Goal: Task Accomplishment & Management: Use online tool/utility

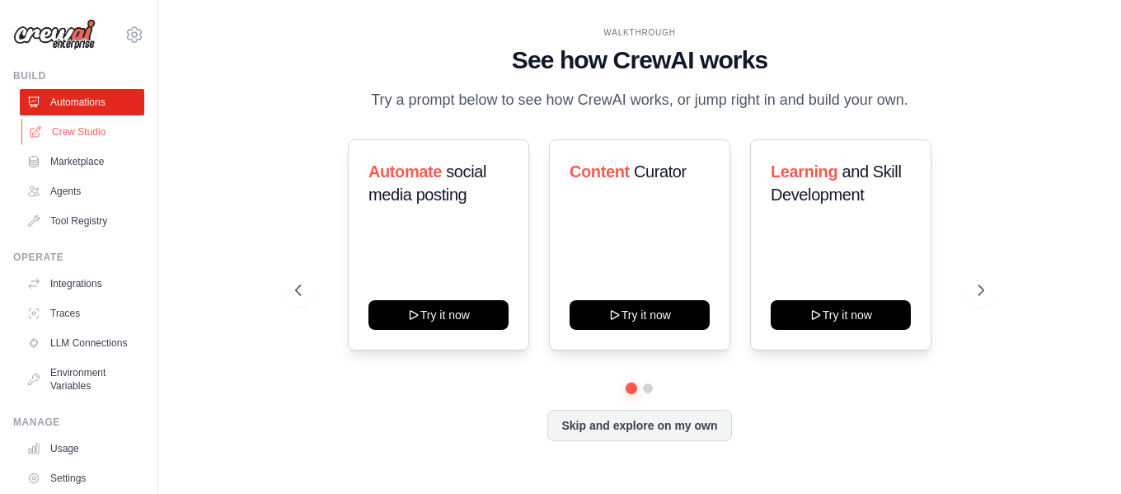
click at [92, 130] on link "Crew Studio" at bounding box center [83, 132] width 125 height 26
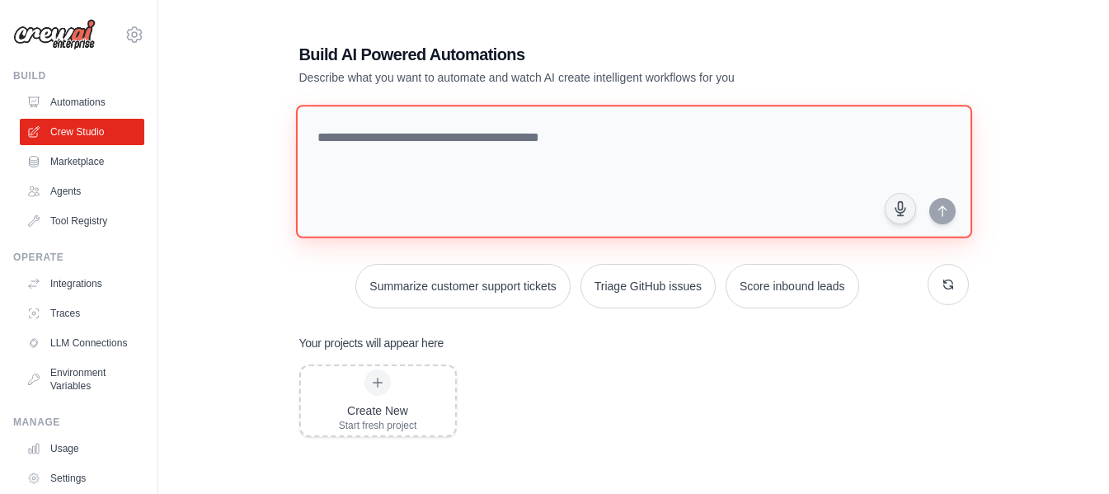
click at [455, 151] on textarea at bounding box center [633, 172] width 676 height 134
paste textarea "**********"
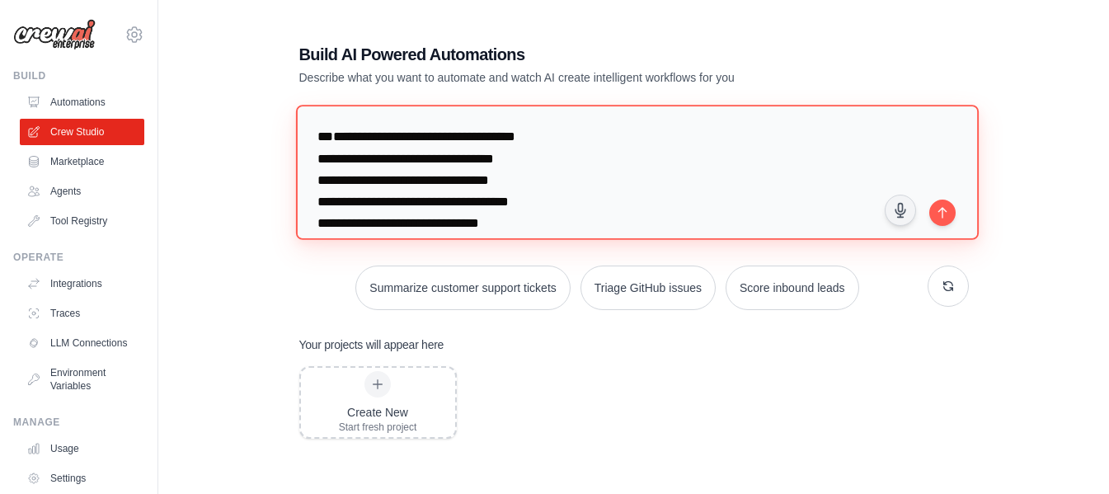
drag, startPoint x: 356, startPoint y: 114, endPoint x: 353, endPoint y: 123, distance: 9.7
click at [356, 113] on textarea "**********" at bounding box center [636, 172] width 683 height 134
click at [378, 110] on textarea "**********" at bounding box center [636, 172] width 683 height 134
type textarea "**********"
drag, startPoint x: 561, startPoint y: 222, endPoint x: 130, endPoint y: 67, distance: 457.5
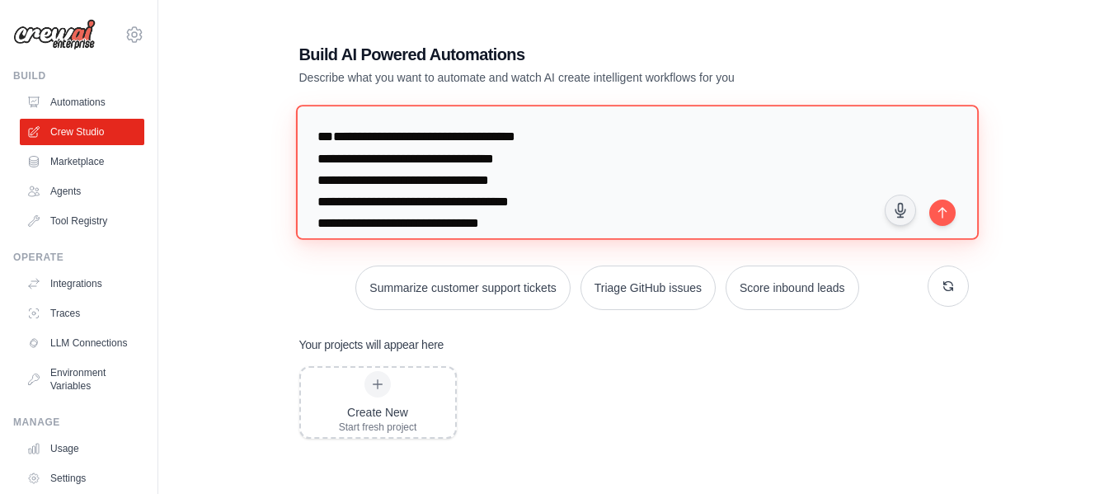
click at [130, 67] on div "asleylc@hotmail.com Settings Build Automations Crew Studio Resources" at bounding box center [554, 336] width 1109 height 673
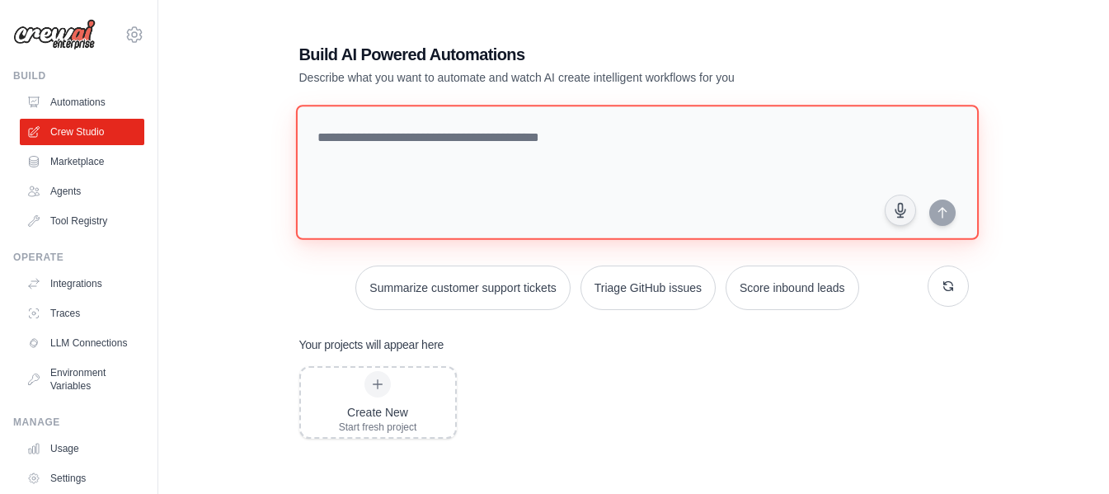
paste textarea "**********"
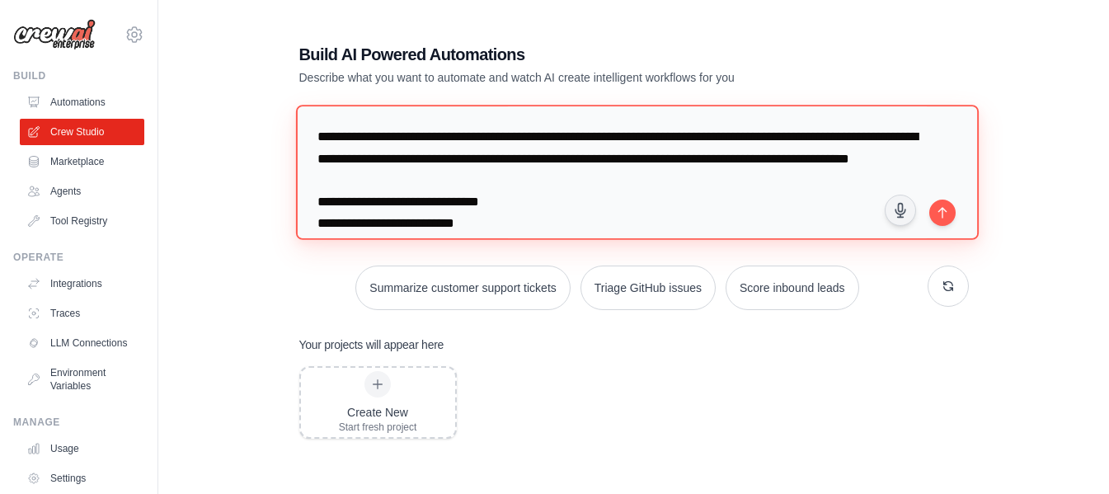
drag, startPoint x: 499, startPoint y: 141, endPoint x: 892, endPoint y: 133, distance: 393.4
click at [892, 133] on textarea "**********" at bounding box center [636, 172] width 683 height 134
drag, startPoint x: 629, startPoint y: 174, endPoint x: 624, endPoint y: 160, distance: 14.9
click at [624, 160] on textarea "**********" at bounding box center [636, 172] width 683 height 134
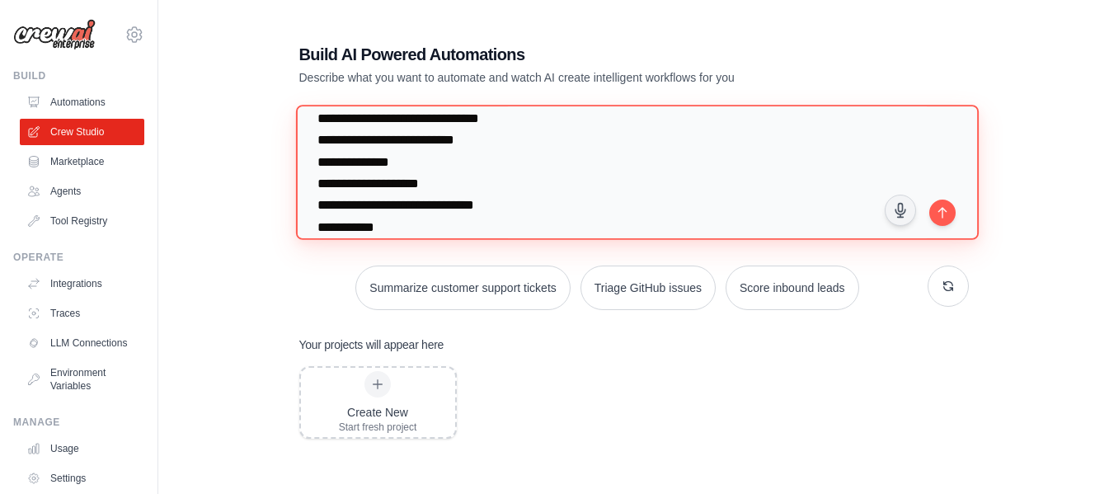
click at [318, 162] on textarea "**********" at bounding box center [636, 172] width 683 height 134
click at [322, 167] on textarea "**********" at bounding box center [636, 172] width 683 height 134
drag, startPoint x: 319, startPoint y: 160, endPoint x: 336, endPoint y: 158, distance: 17.4
click at [336, 158] on textarea "**********" at bounding box center [636, 172] width 683 height 134
click at [313, 177] on textarea "**********" at bounding box center [636, 172] width 683 height 134
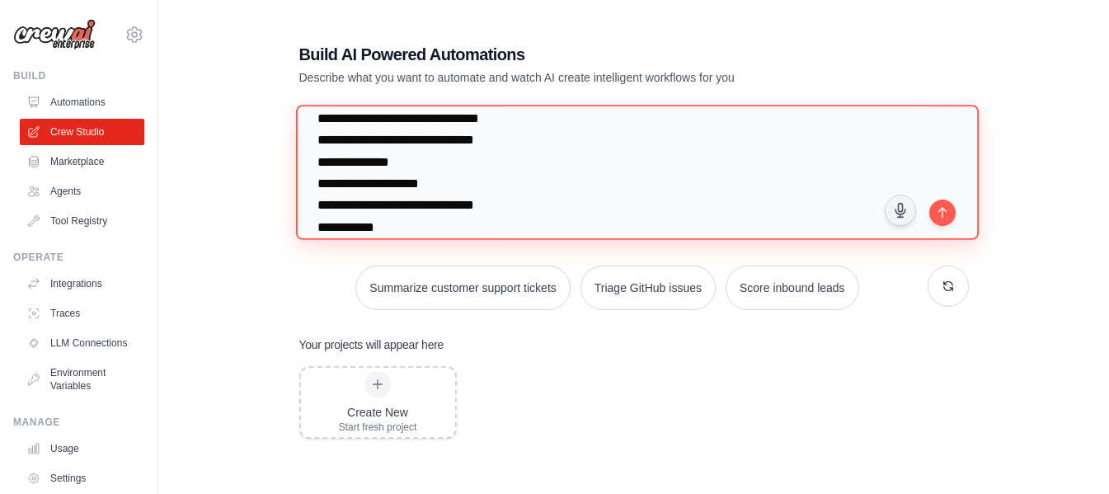
paste textarea "****"
click at [315, 206] on textarea "**********" at bounding box center [636, 172] width 683 height 134
paste textarea "****"
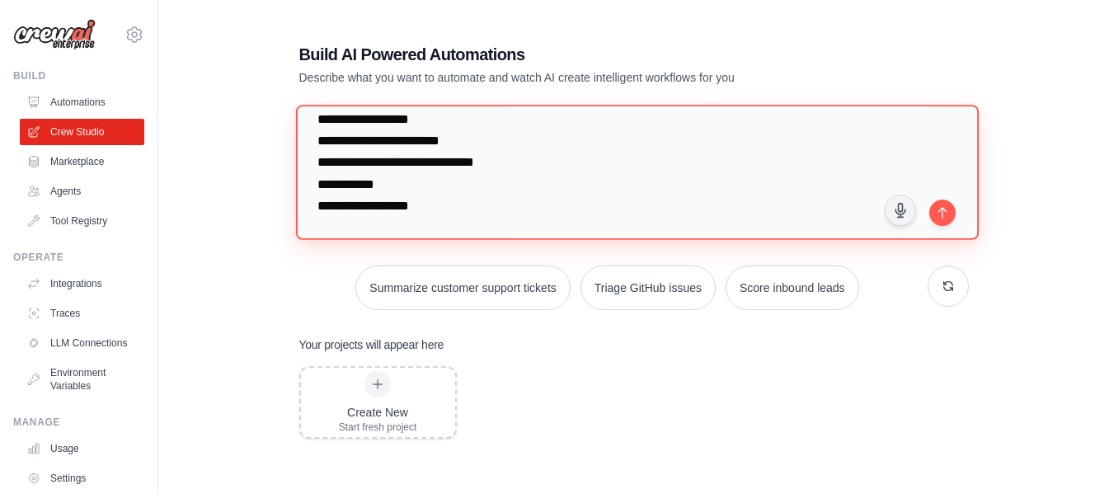
scroll to position [165, 0]
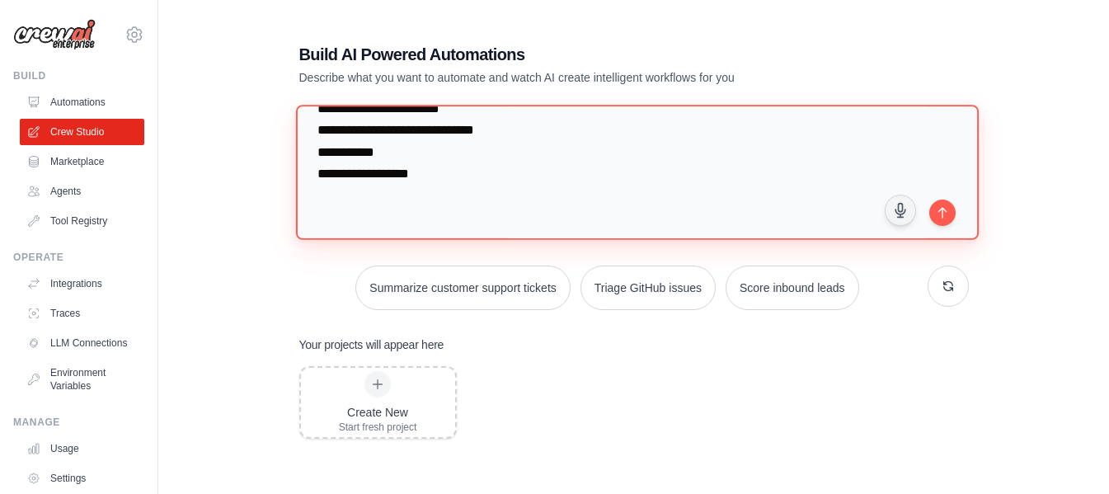
click at [316, 163] on textarea "**********" at bounding box center [636, 172] width 683 height 134
paste textarea "****"
click at [313, 184] on textarea "**********" at bounding box center [636, 172] width 683 height 134
paste textarea "****"
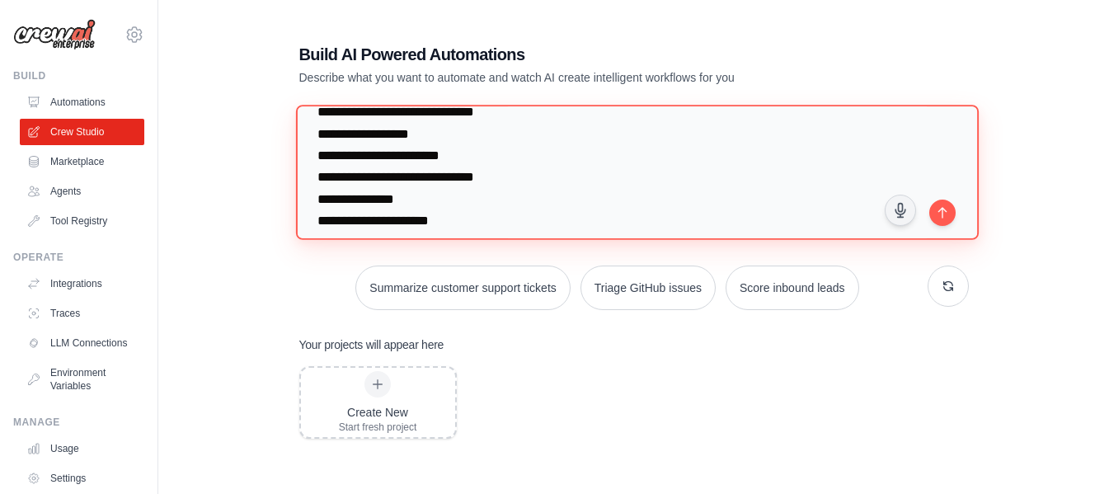
scroll to position [82, 0]
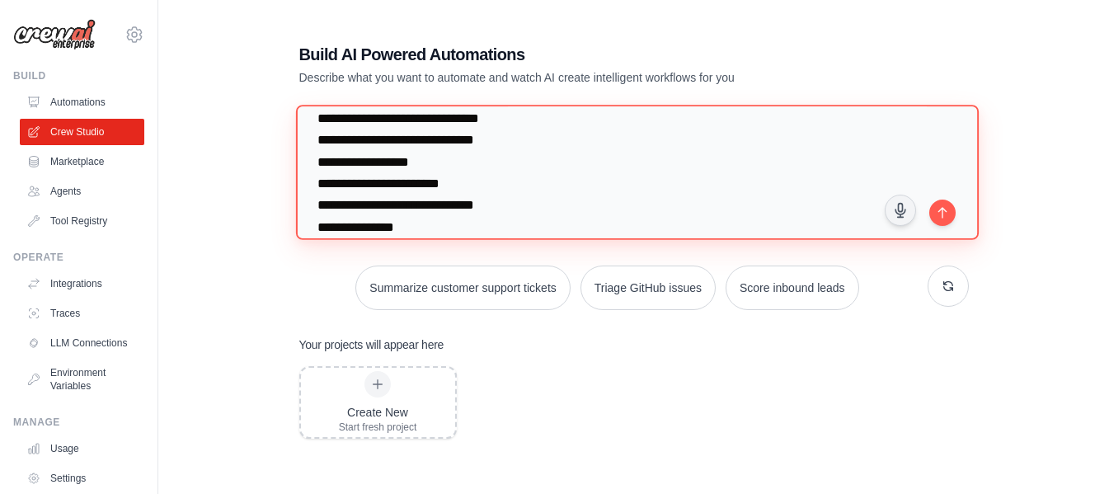
click at [450, 176] on textarea "**********" at bounding box center [636, 172] width 683 height 134
paste textarea "**********"
click at [491, 209] on textarea "**********" at bounding box center [636, 172] width 683 height 134
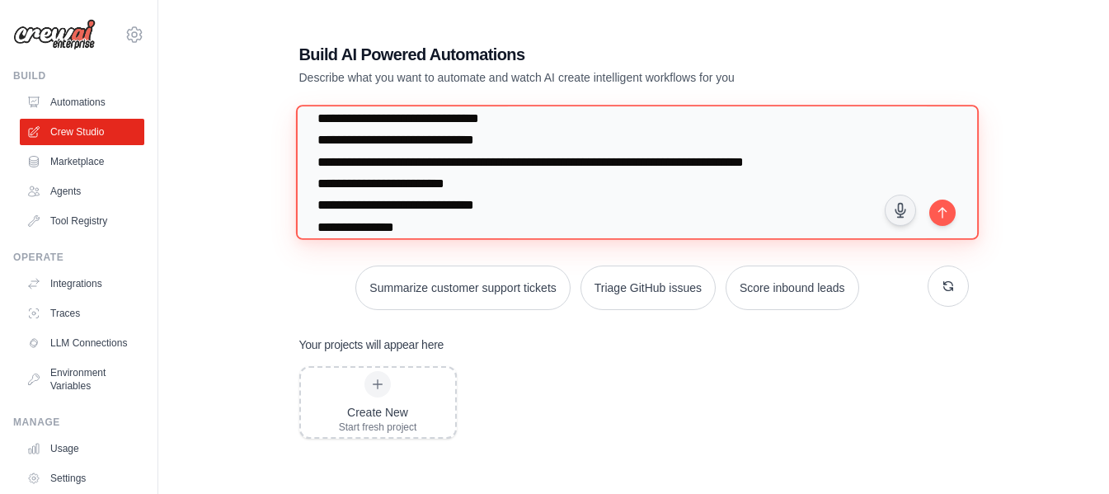
paste textarea "**********"
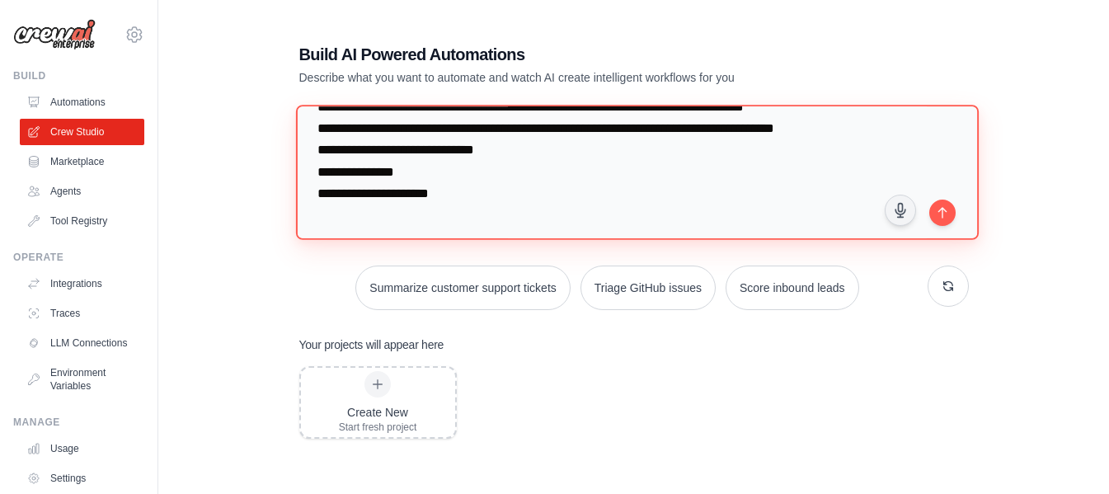
scroll to position [165, 0]
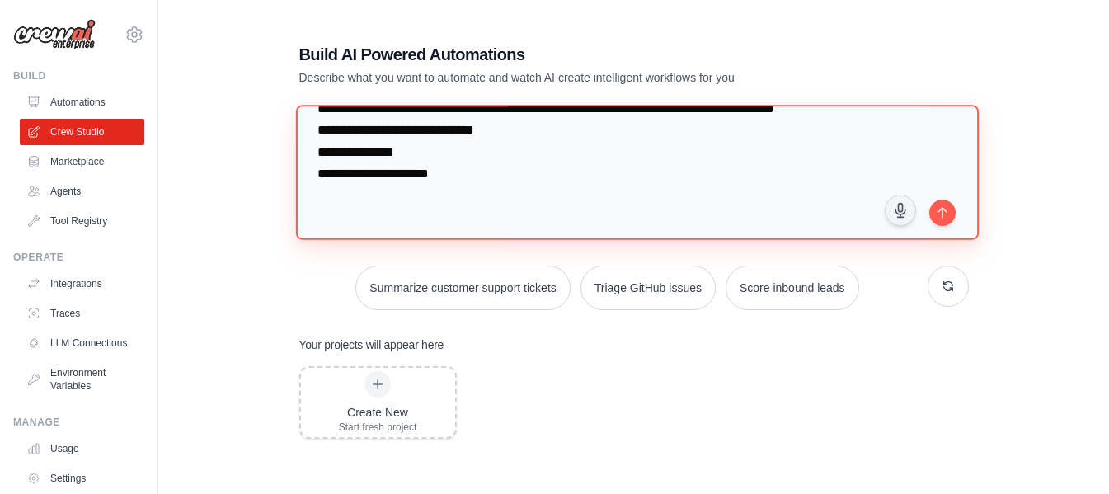
click at [423, 162] on textarea "**********" at bounding box center [636, 172] width 683 height 134
paste textarea "**********"
click at [476, 181] on textarea "**********" at bounding box center [636, 172] width 683 height 134
paste textarea "**********"
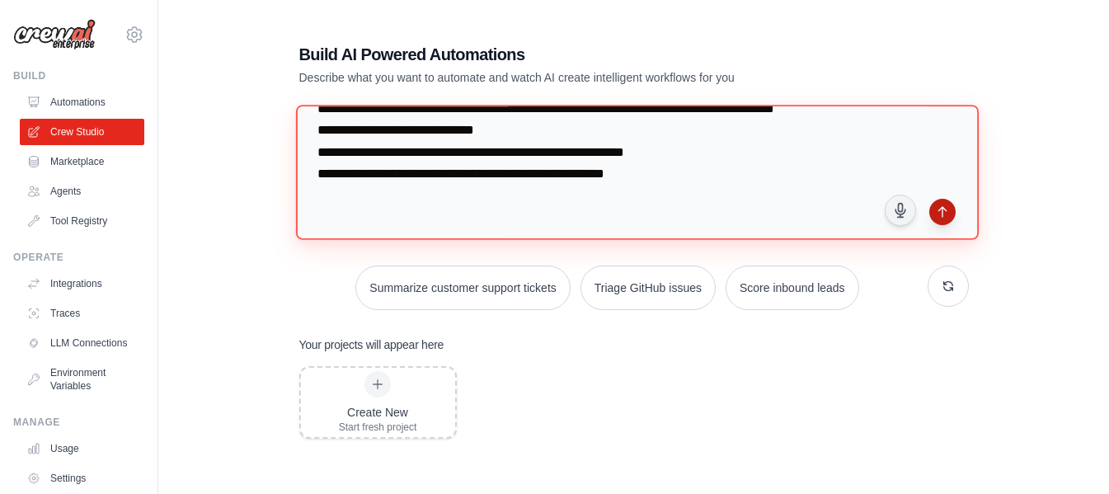
type textarea "**********"
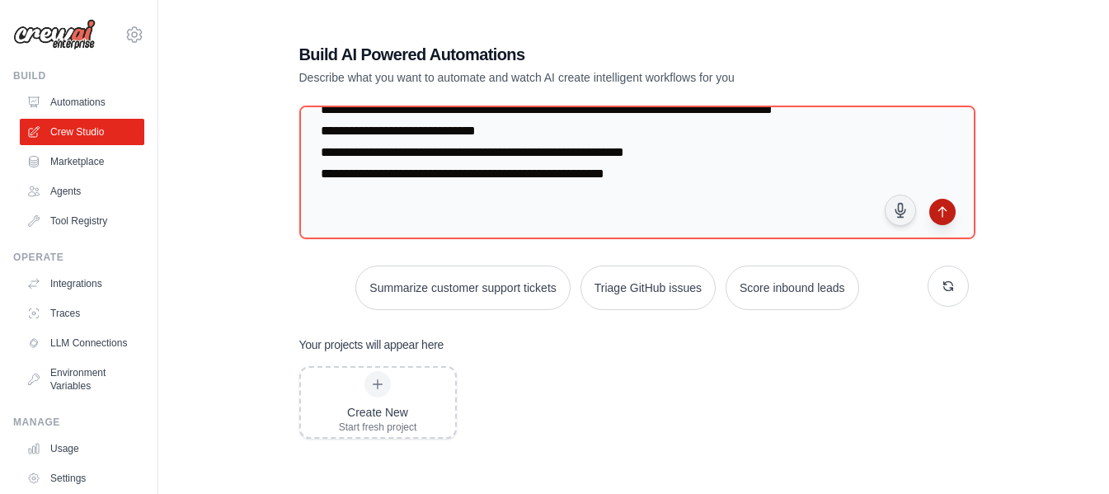
click at [943, 207] on icon "submit" at bounding box center [942, 211] width 13 height 13
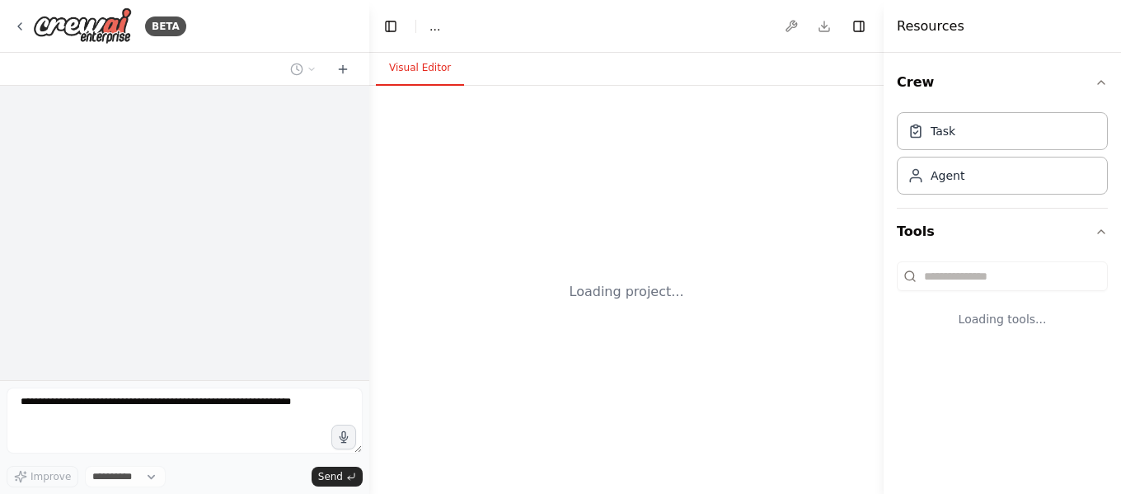
select select "****"
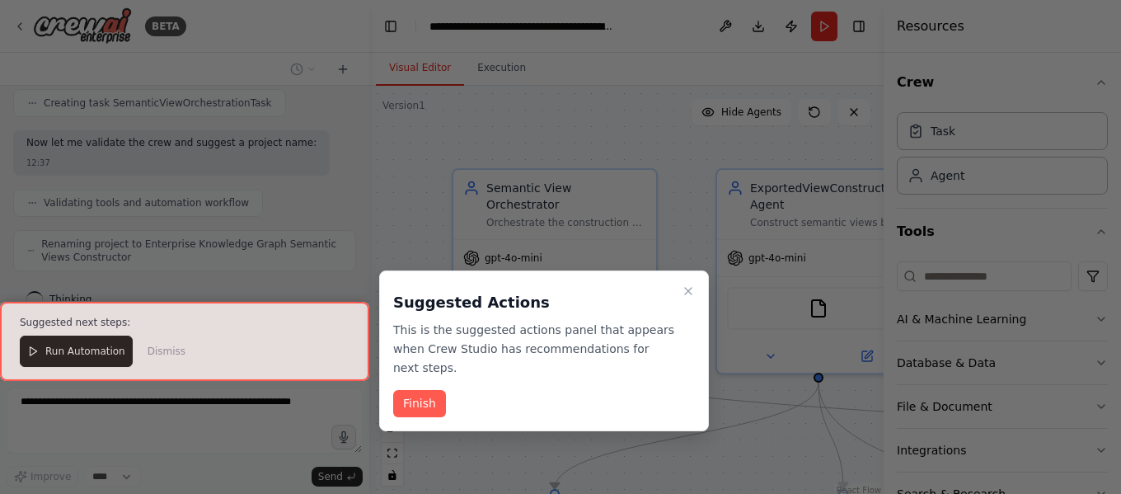
scroll to position [1431, 0]
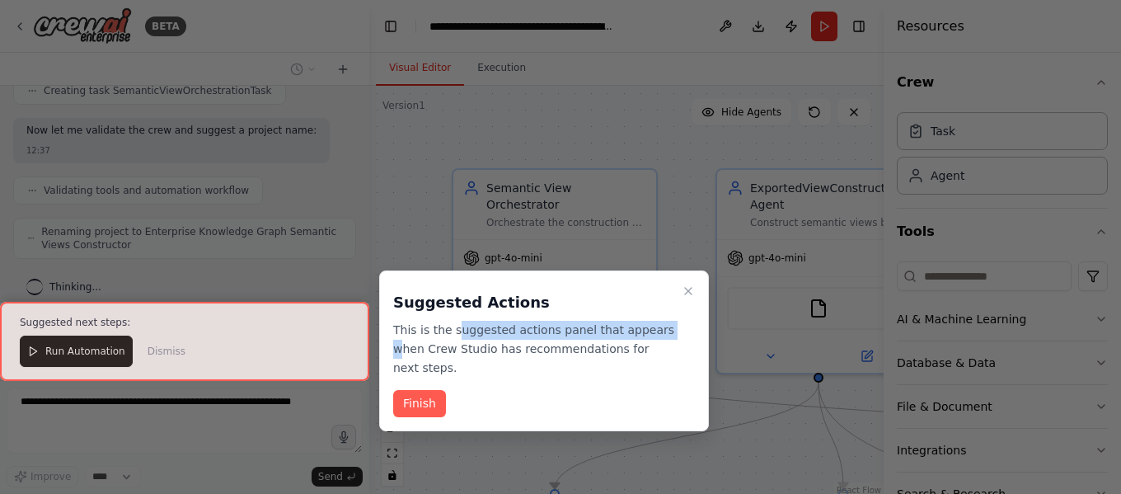
drag, startPoint x: 465, startPoint y: 332, endPoint x: 650, endPoint y: 333, distance: 184.7
click at [650, 333] on p "This is the suggested actions panel that appears when Crew Studio has recommend…" at bounding box center [534, 349] width 282 height 56
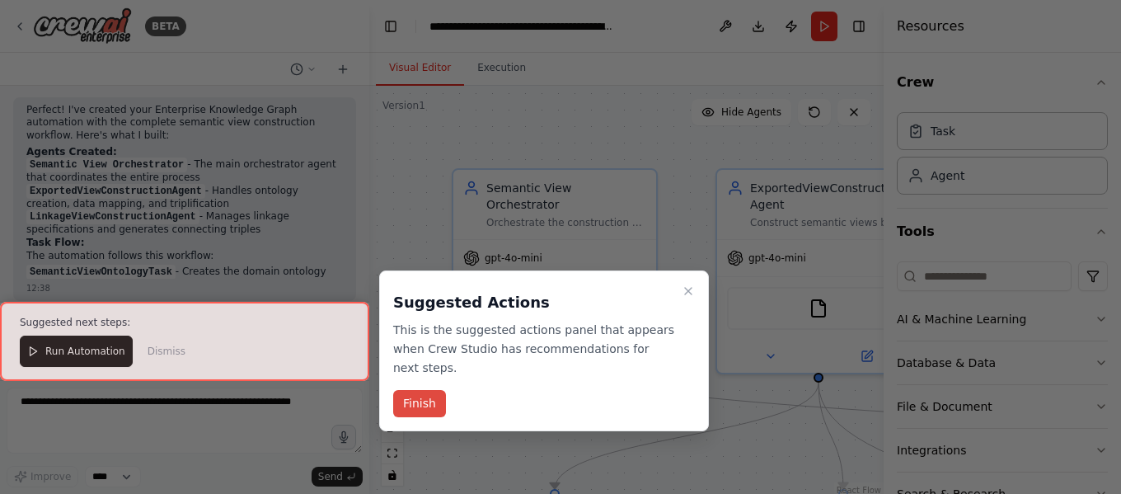
click at [402, 390] on button "Finish" at bounding box center [419, 403] width 53 height 27
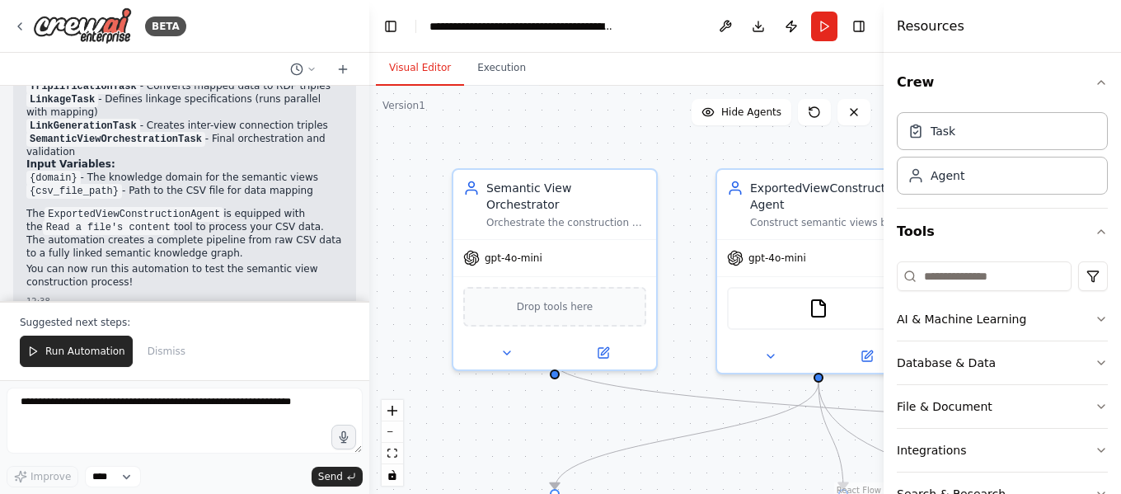
scroll to position [1831, 0]
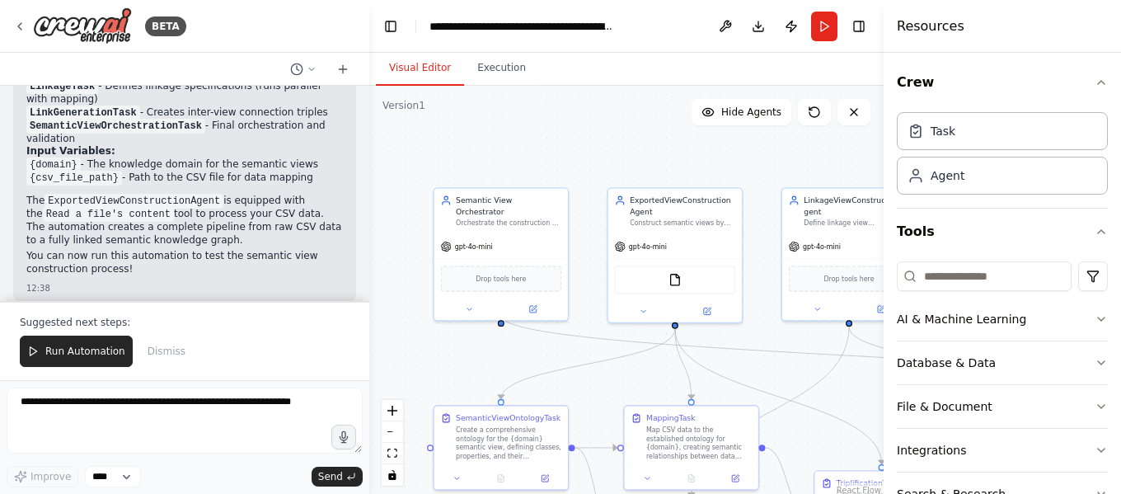
drag, startPoint x: 650, startPoint y: 198, endPoint x: 579, endPoint y: 62, distance: 153.4
click at [579, 62] on div "Visual Editor Execution Version 1 Show Tools Hide Agents .deletable-edge-delete…" at bounding box center [626, 273] width 515 height 441
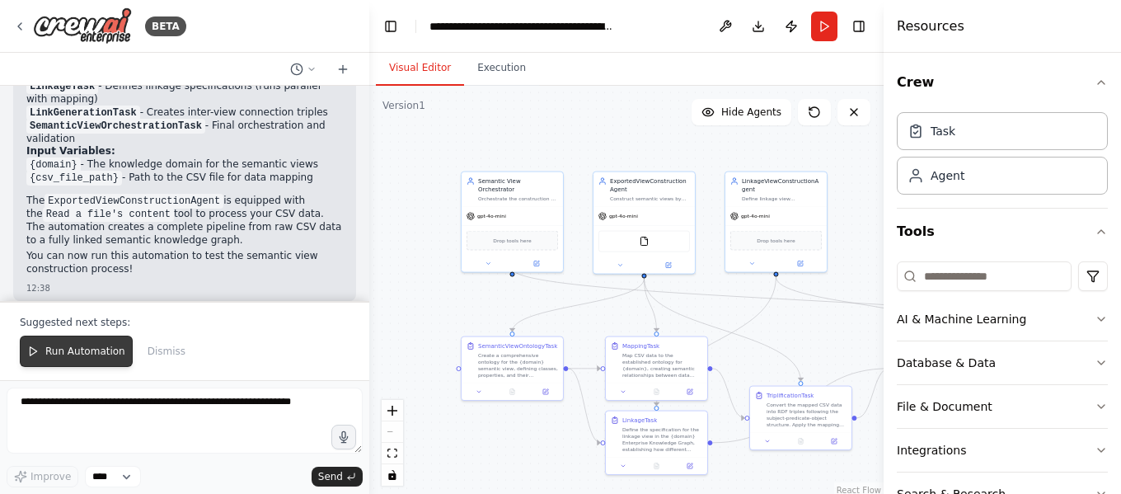
click at [75, 351] on span "Run Automation" at bounding box center [85, 351] width 80 height 13
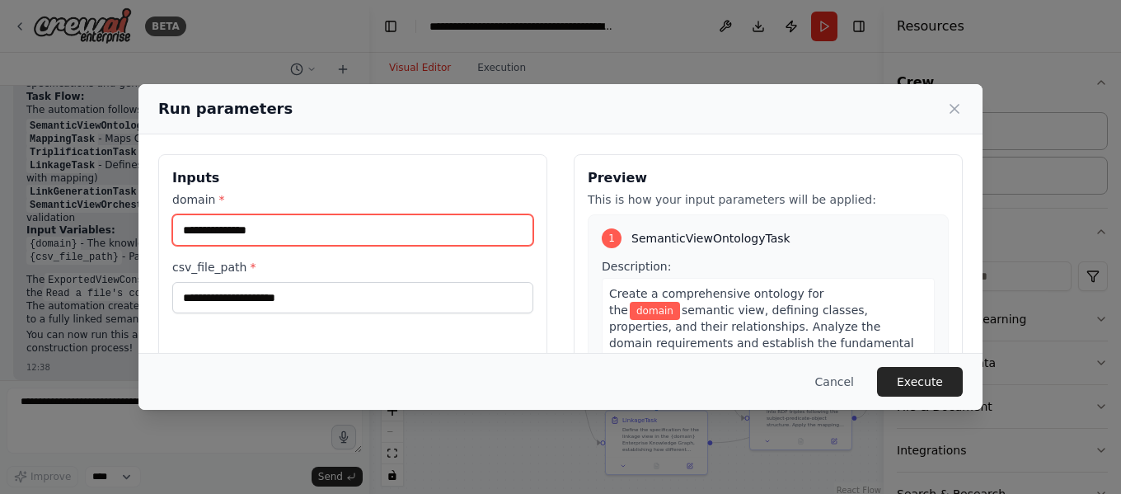
click at [376, 226] on input "domain *" at bounding box center [352, 229] width 361 height 31
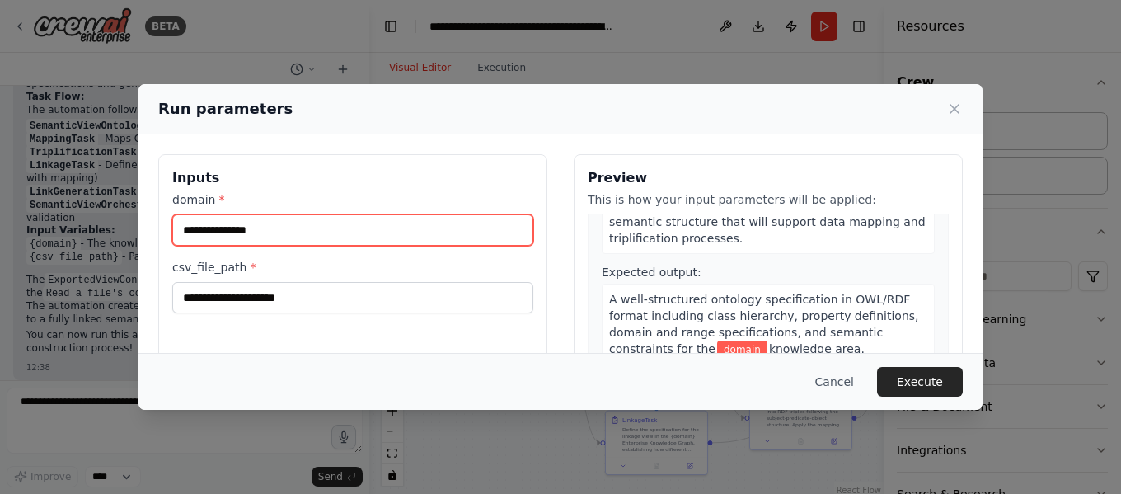
scroll to position [159, 0]
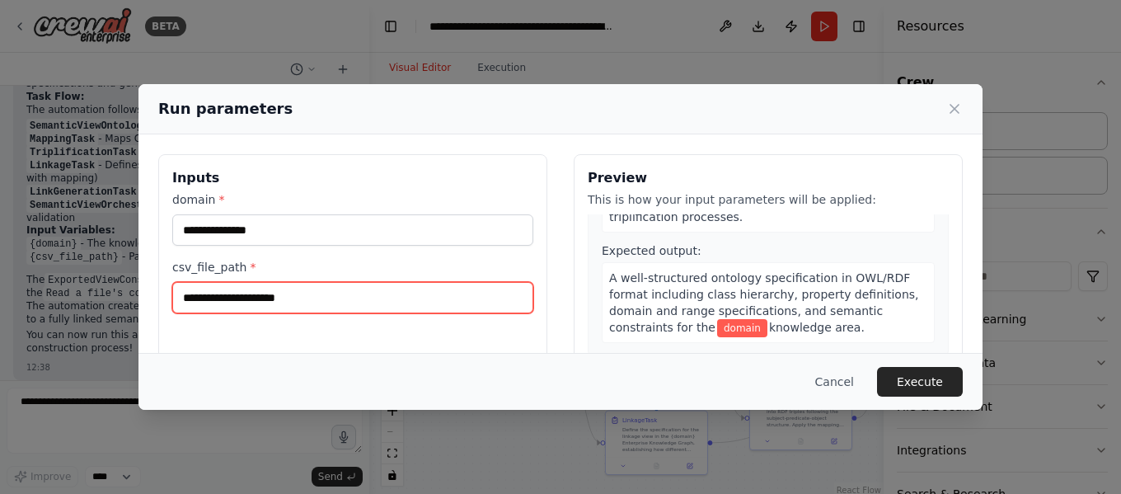
click at [267, 294] on input "csv_file_path *" at bounding box center [352, 297] width 361 height 31
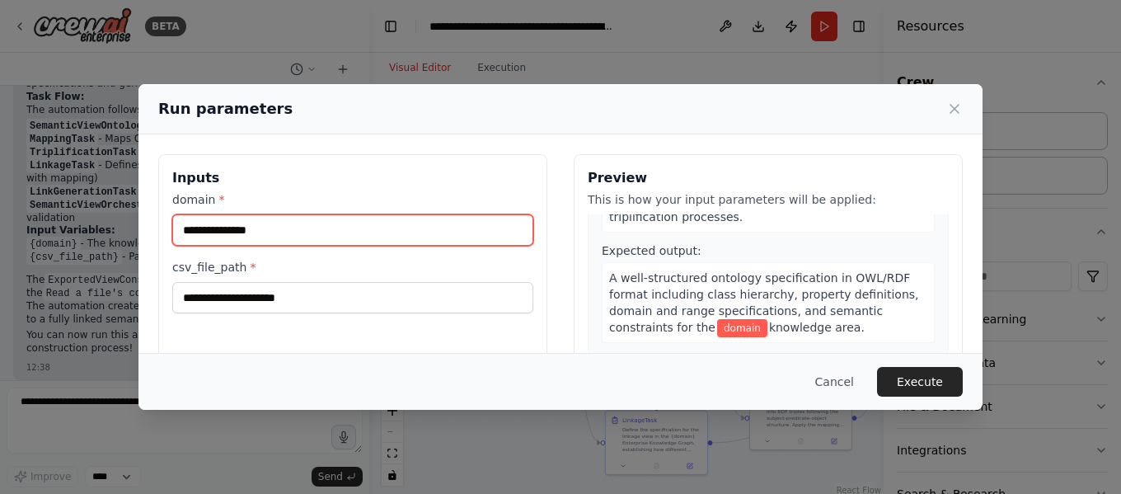
click at [307, 223] on input "domain *" at bounding box center [352, 229] width 361 height 31
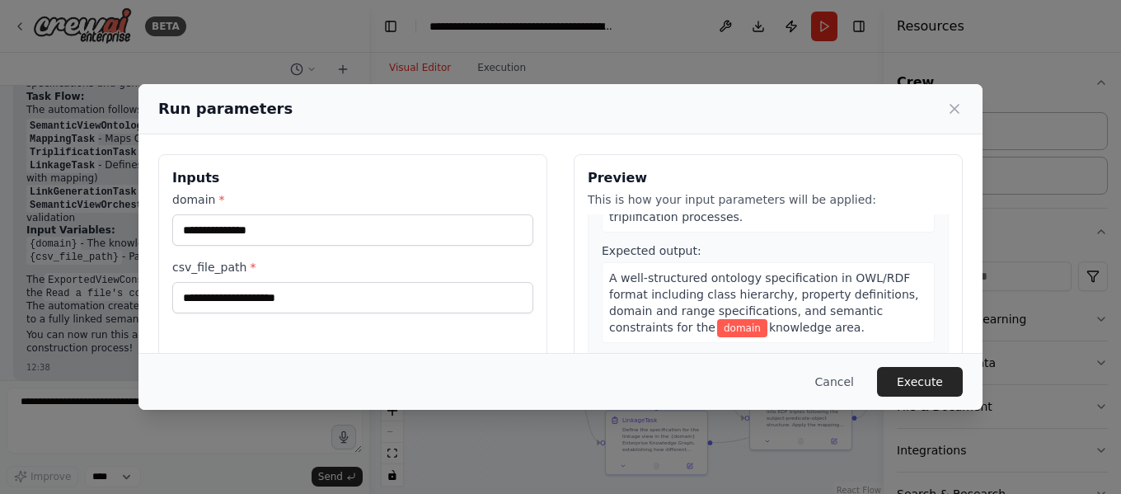
click at [625, 136] on div "Inputs domain * csv_file_path * Preview This is how your input parameters will …" at bounding box center [561, 349] width 844 height 430
click at [851, 379] on button "Cancel" at bounding box center [834, 382] width 65 height 30
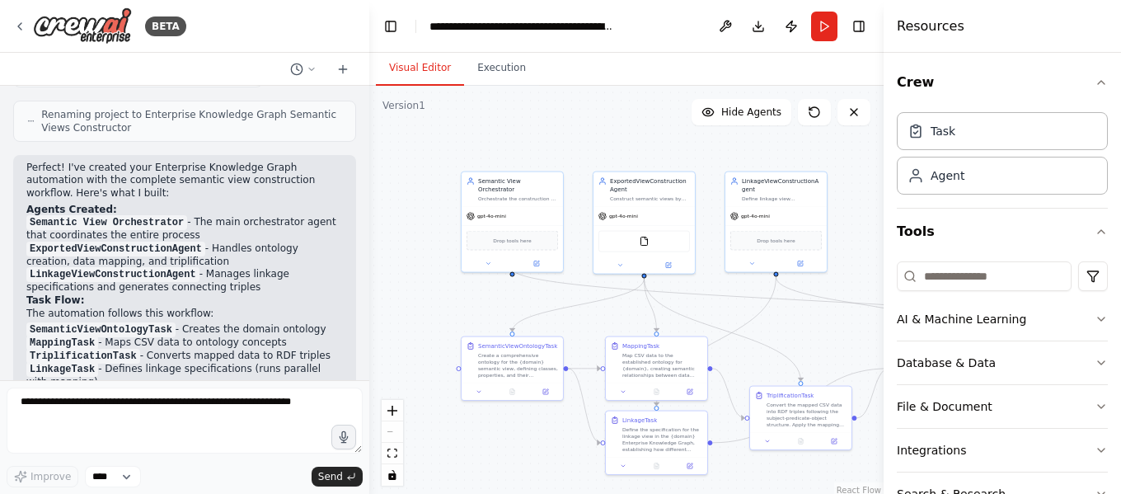
scroll to position [1339, 0]
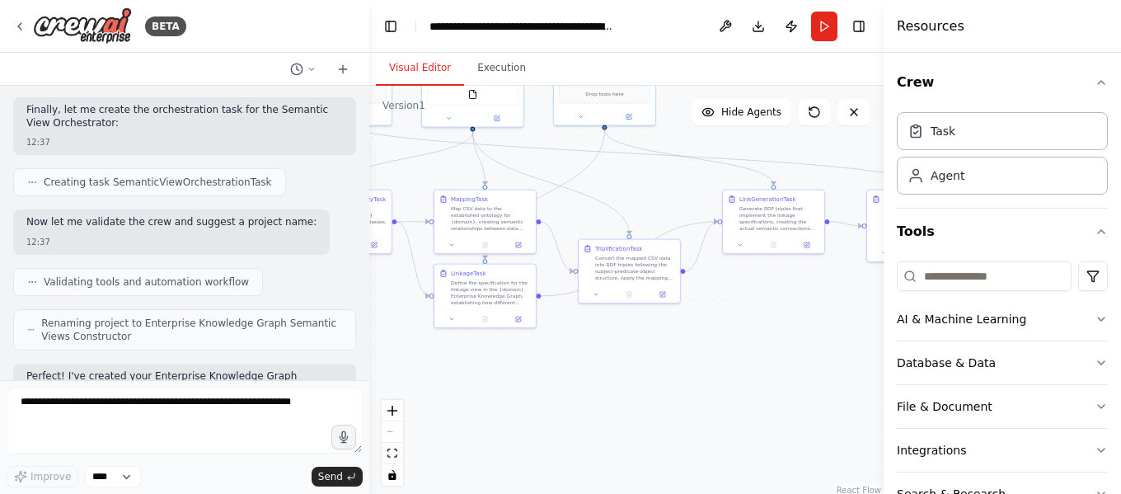
drag, startPoint x: 671, startPoint y: 323, endPoint x: 517, endPoint y: 188, distance: 205.1
click at [517, 188] on div ".deletable-edge-delete-btn { width: 20px; height: 20px; border: 0px solid #ffff…" at bounding box center [626, 292] width 515 height 412
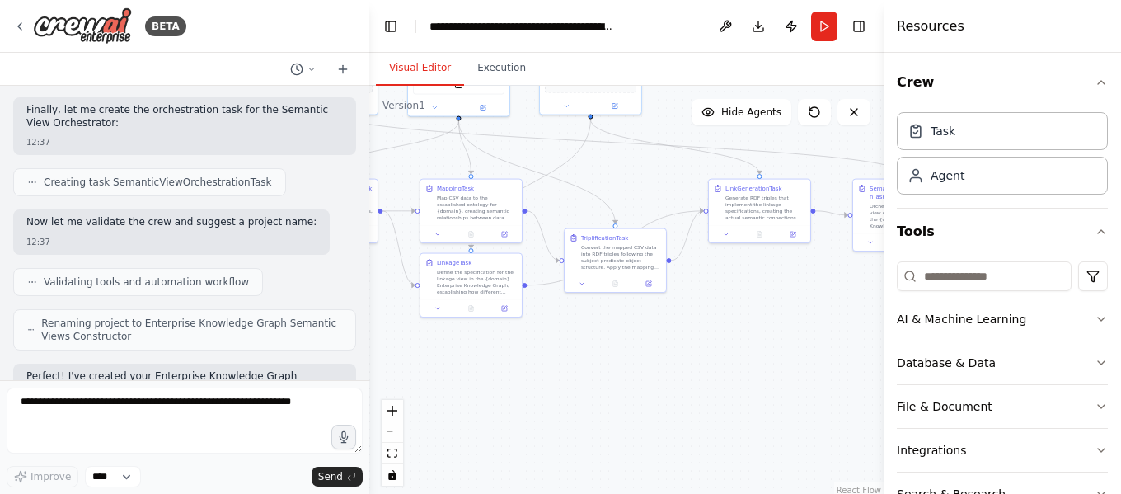
drag, startPoint x: 712, startPoint y: 398, endPoint x: 554, endPoint y: 399, distance: 158.3
click at [554, 399] on div ".deletable-edge-delete-btn { width: 20px; height: 20px; border: 0px solid #ffff…" at bounding box center [626, 292] width 515 height 412
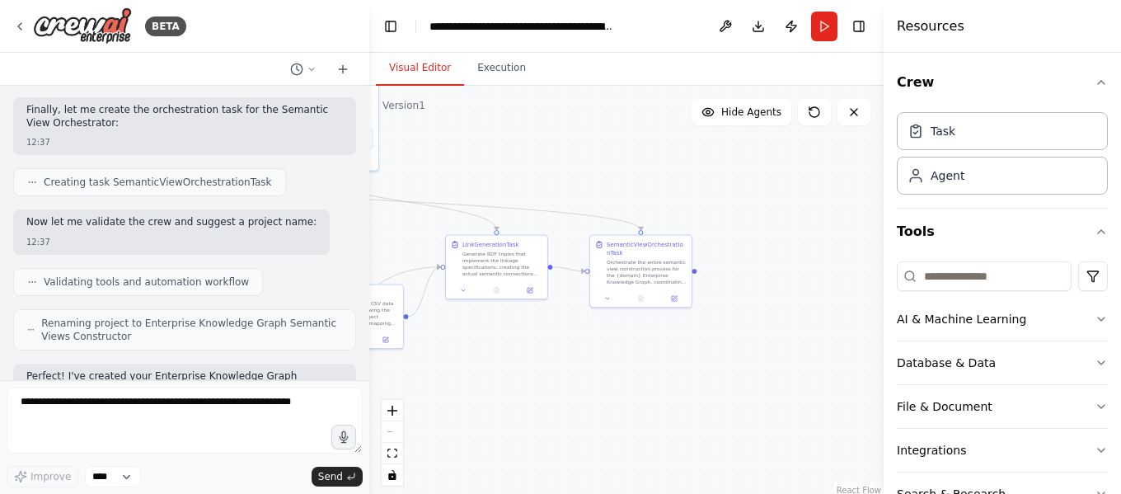
click at [677, 376] on div ".deletable-edge-delete-btn { width: 20px; height: 20px; border: 0px solid #ffff…" at bounding box center [626, 292] width 515 height 412
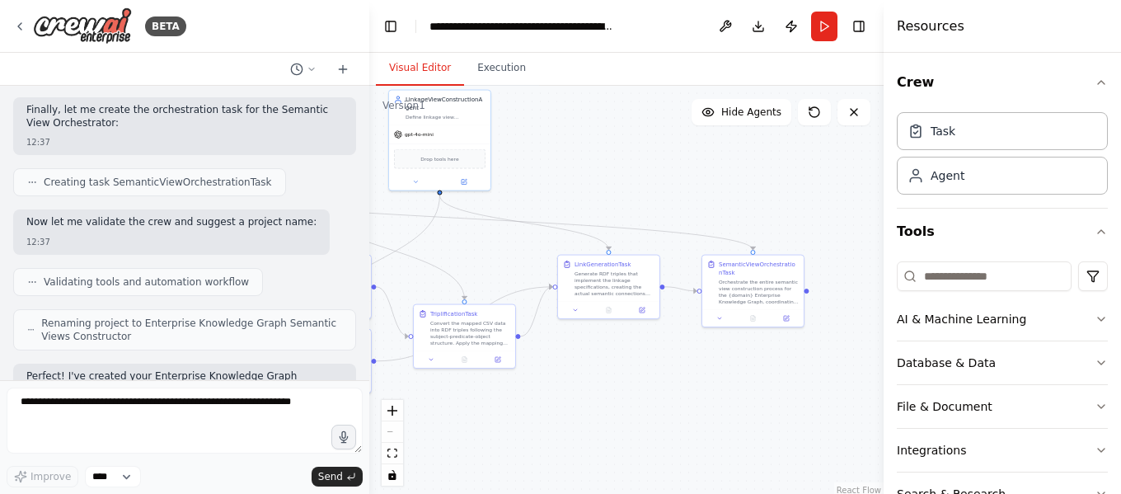
drag, startPoint x: 687, startPoint y: 405, endPoint x: 740, endPoint y: 398, distance: 54.0
click at [744, 400] on div ".deletable-edge-delete-btn { width: 20px; height: 20px; border: 0px solid #ffff…" at bounding box center [626, 292] width 515 height 412
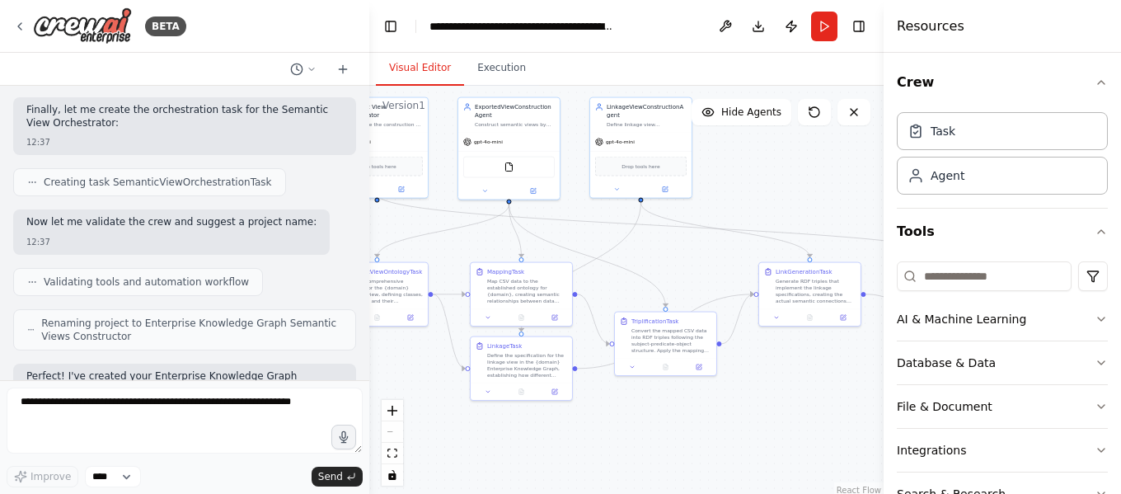
drag, startPoint x: 648, startPoint y: 378, endPoint x: 785, endPoint y: 422, distance: 143.9
click at [785, 422] on div ".deletable-edge-delete-btn { width: 20px; height: 20px; border: 0px solid #ffff…" at bounding box center [626, 292] width 515 height 412
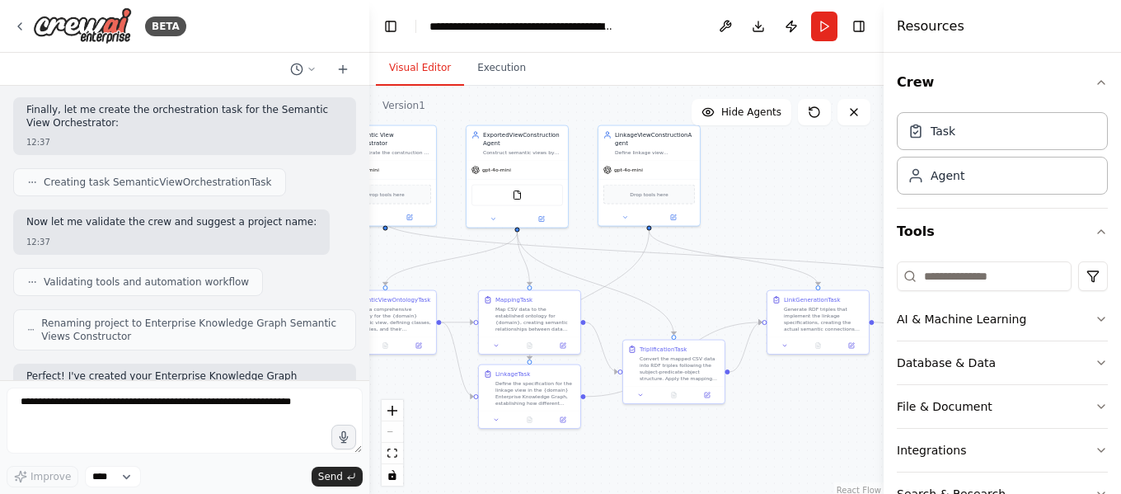
drag, startPoint x: 581, startPoint y: 167, endPoint x: 614, endPoint y: 211, distance: 55.3
click at [614, 211] on div ".deletable-edge-delete-btn { width: 20px; height: 20px; border: 0px solid #ffff…" at bounding box center [626, 292] width 515 height 412
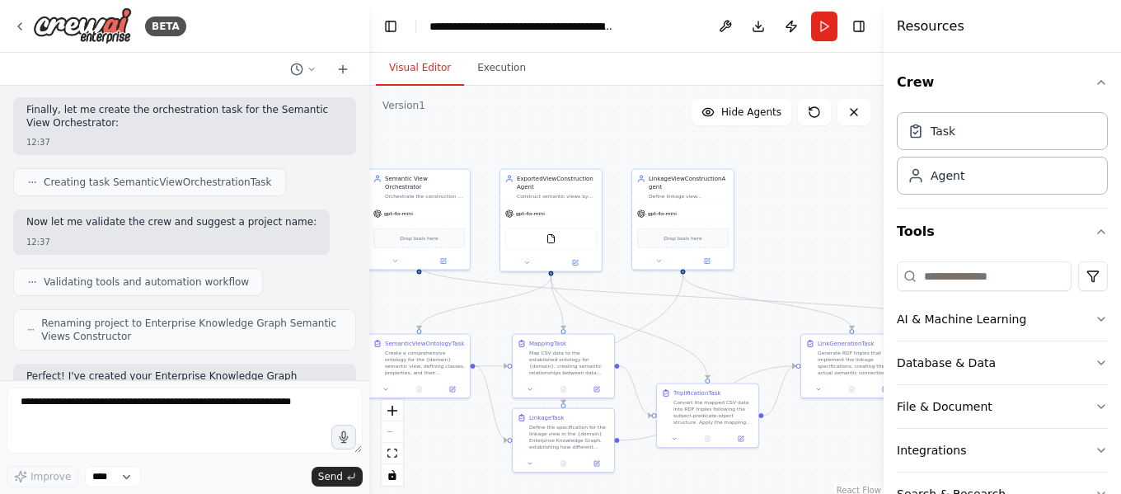
drag, startPoint x: 505, startPoint y: 141, endPoint x: 602, endPoint y: 125, distance: 98.7
click at [602, 125] on div ".deletable-edge-delete-btn { width: 20px; height: 20px; border: 0px solid #ffff…" at bounding box center [626, 292] width 515 height 412
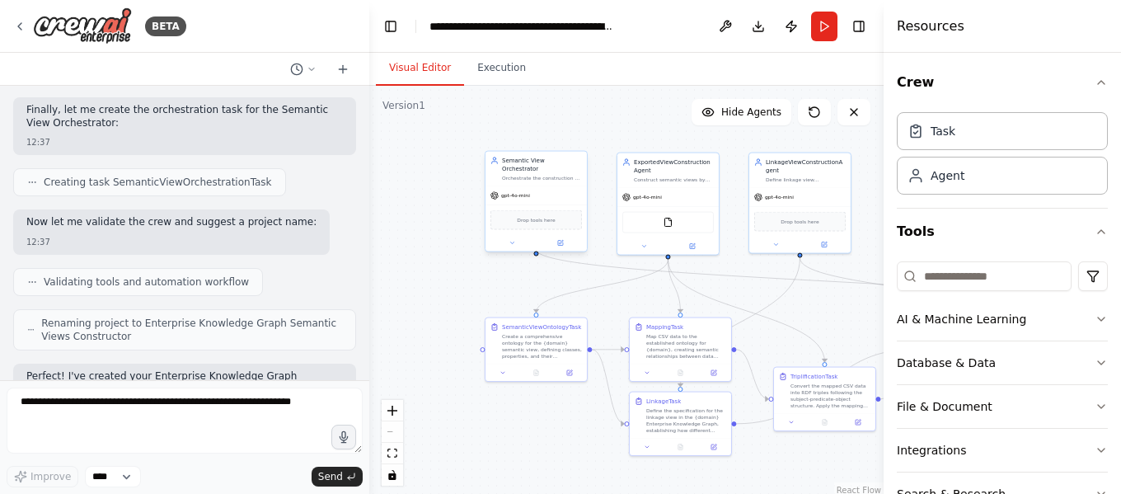
click at [534, 195] on div "gpt-4o-mini" at bounding box center [536, 195] width 101 height 18
click at [438, 310] on div ".deletable-edge-delete-btn { width: 20px; height: 20px; border: 0px solid #ffff…" at bounding box center [626, 292] width 515 height 412
click at [754, 118] on span "Hide Agents" at bounding box center [752, 112] width 60 height 13
click at [748, 113] on span "Show Agents" at bounding box center [749, 112] width 64 height 13
click at [411, 262] on div ".deletable-edge-delete-btn { width: 20px; height: 20px; border: 0px solid #ffff…" at bounding box center [626, 292] width 515 height 412
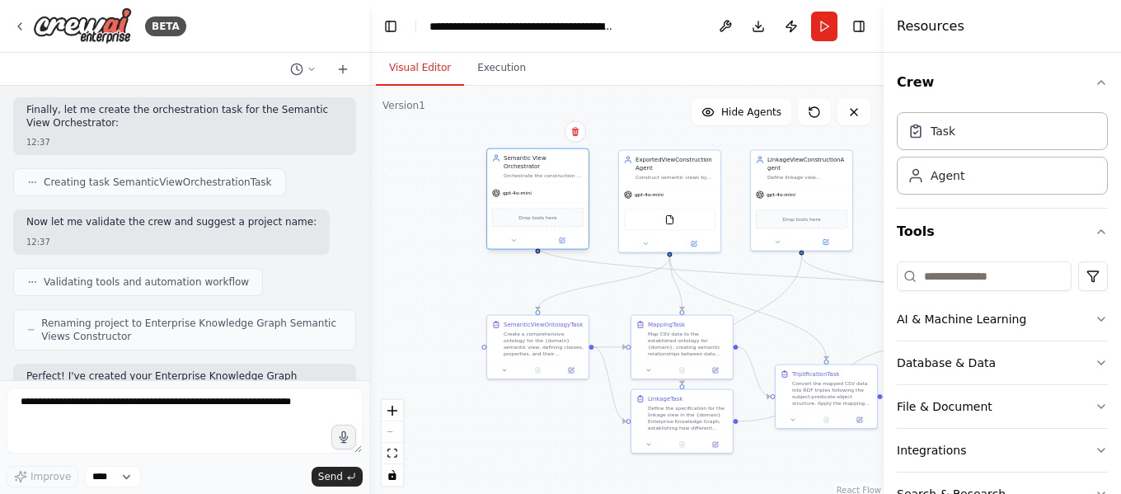
click at [519, 202] on div "Drop tools here" at bounding box center [537, 217] width 101 height 30
click at [402, 258] on div ".deletable-edge-delete-btn { width: 20px; height: 20px; border: 0px solid #ffff…" at bounding box center [626, 292] width 515 height 412
click at [478, 68] on button "Execution" at bounding box center [501, 68] width 75 height 35
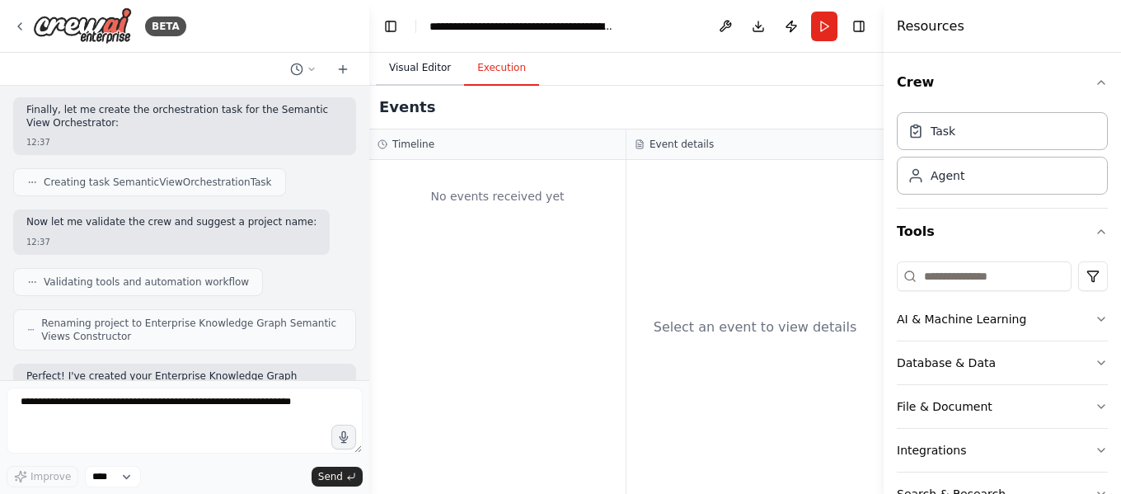
click at [429, 68] on button "Visual Editor" at bounding box center [420, 68] width 88 height 35
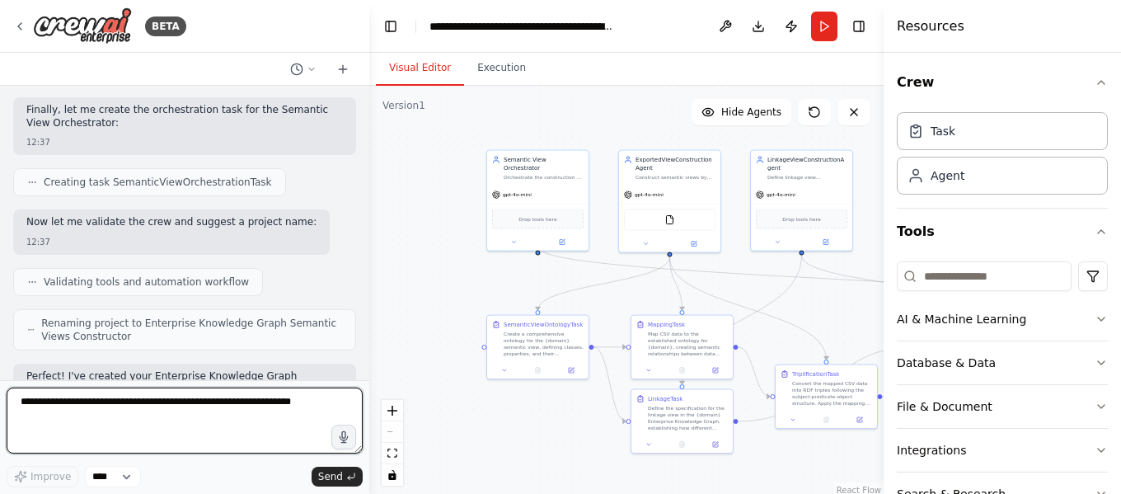
click at [133, 409] on textarea at bounding box center [185, 421] width 356 height 66
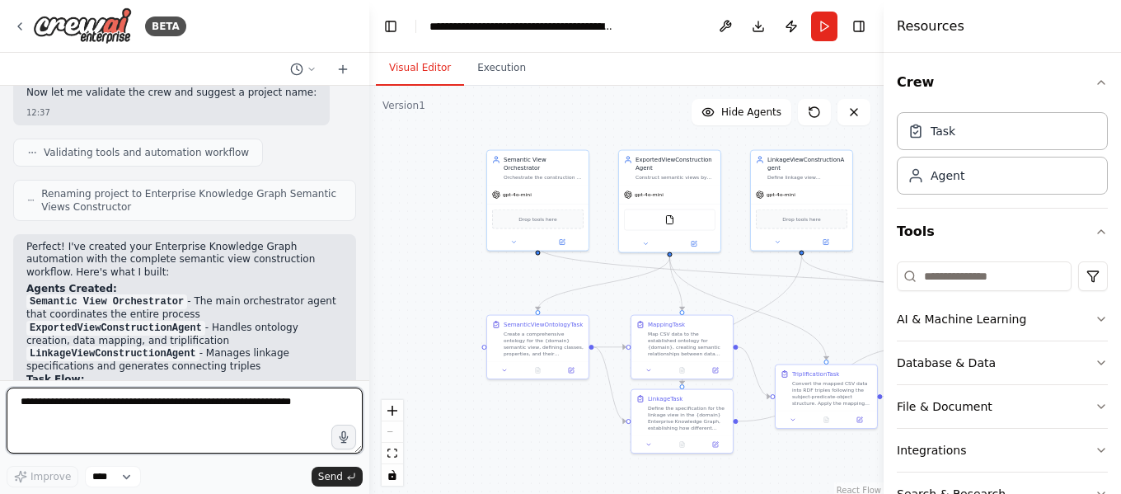
scroll to position [1504, 0]
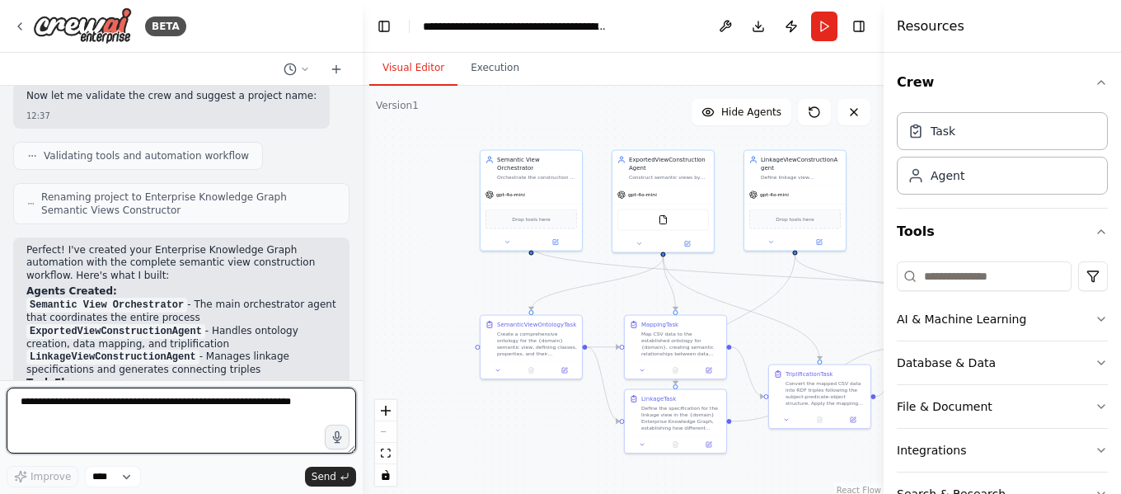
click at [363, 317] on div "BETA The semantic_view_agent acts as an orchestrator agent, acting as an expert…" at bounding box center [560, 247] width 1121 height 494
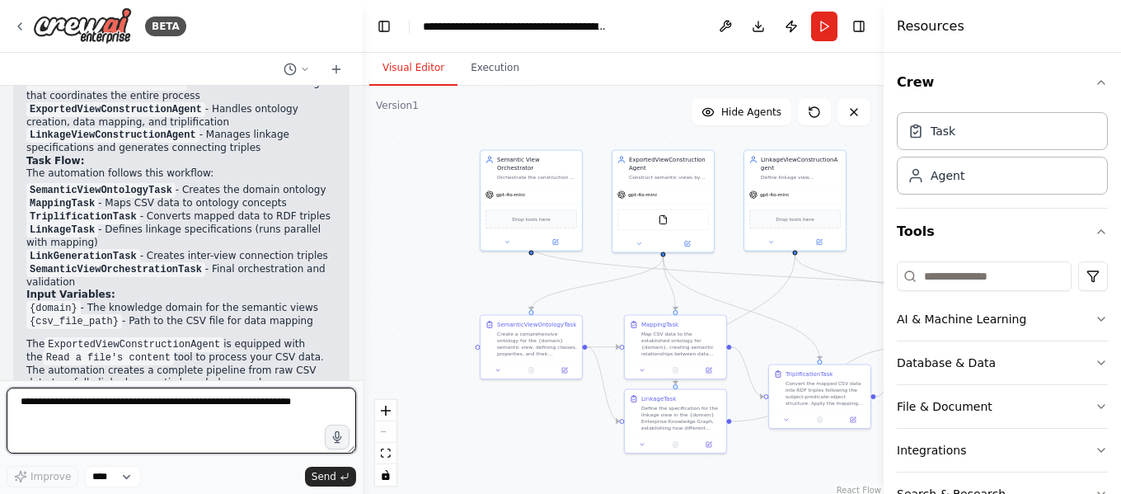
scroll to position [1751, 0]
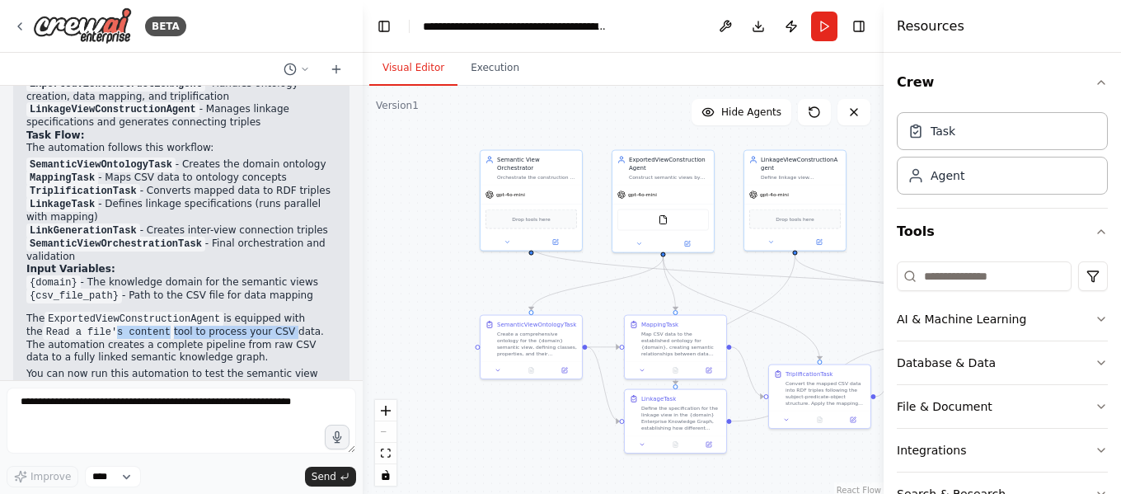
drag, startPoint x: 97, startPoint y: 280, endPoint x: 256, endPoint y: 285, distance: 159.2
click at [256, 313] on p "The ExportedViewConstructionAgent is equipped with the Read a file's content to…" at bounding box center [181, 339] width 310 height 52
click at [147, 368] on p "You can now run this automation to test the semantic view construction process!" at bounding box center [181, 381] width 310 height 26
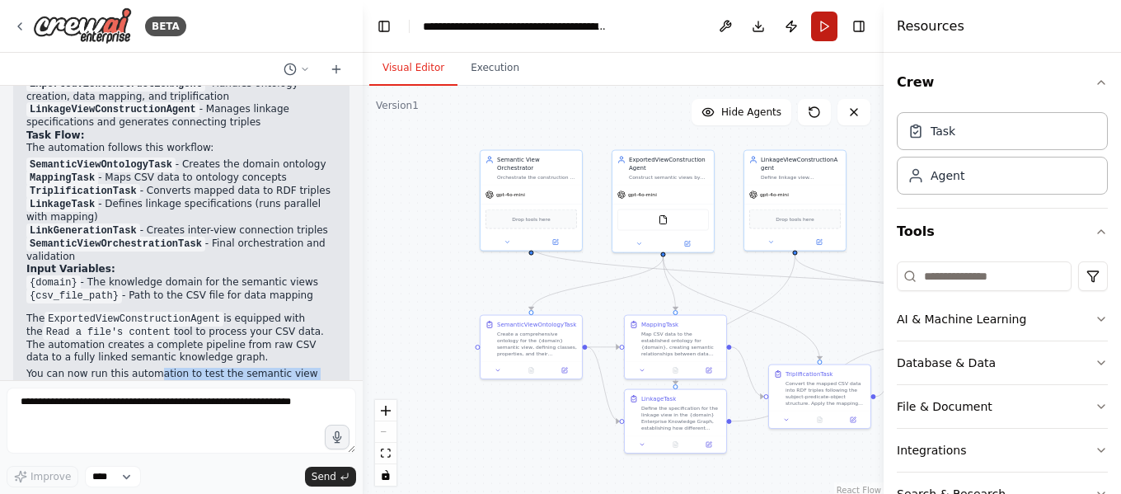
click at [827, 26] on button "Run" at bounding box center [824, 27] width 26 height 30
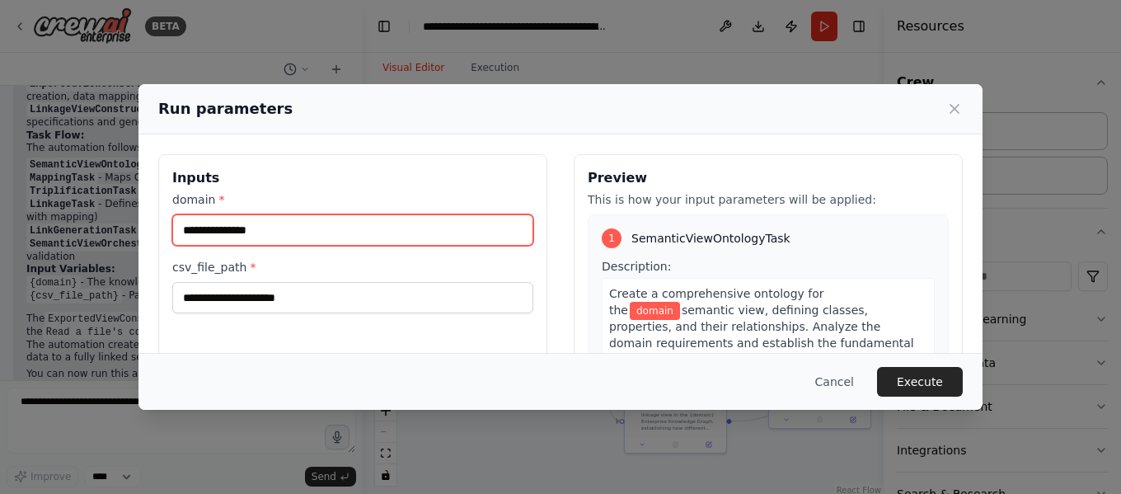
click at [351, 237] on input "domain *" at bounding box center [352, 229] width 361 height 31
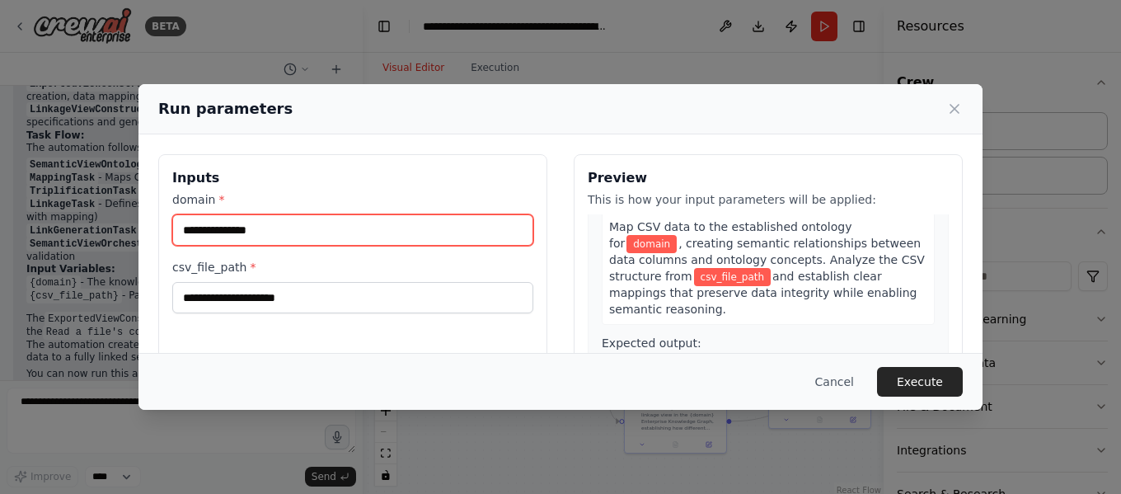
scroll to position [408, 0]
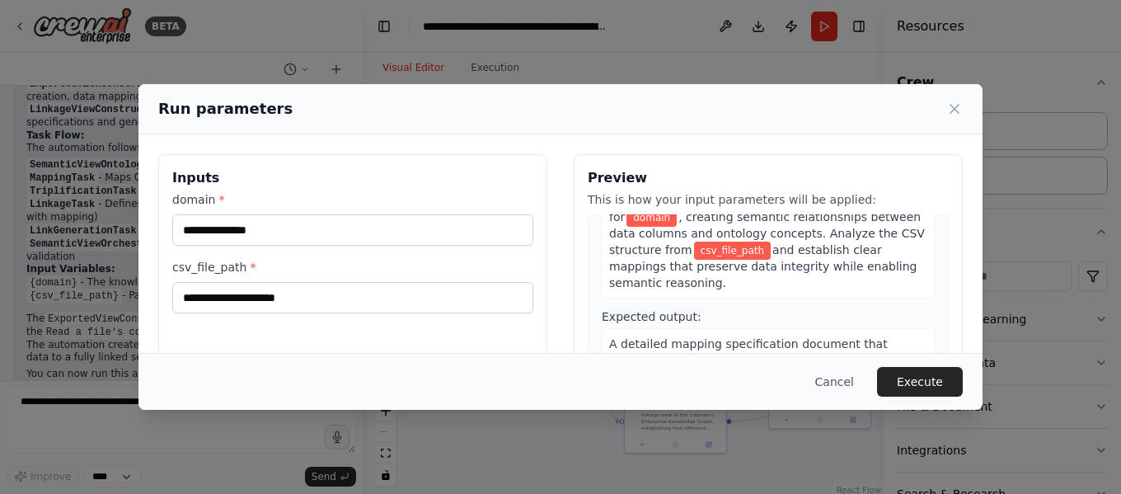
click at [171, 295] on div "Inputs domain * csv_file_path *" at bounding box center [352, 349] width 389 height 391
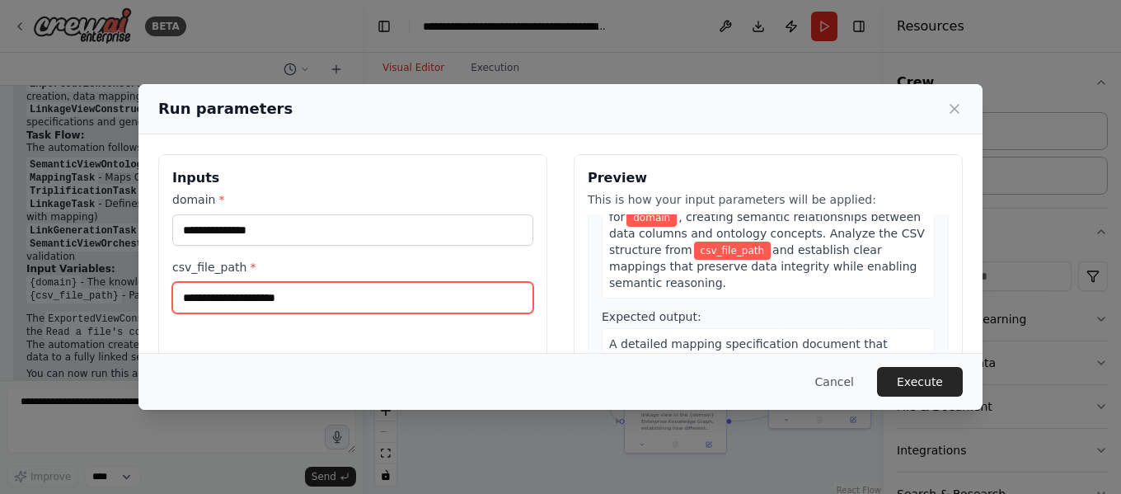
click at [266, 283] on input "csv_file_path *" at bounding box center [352, 297] width 361 height 31
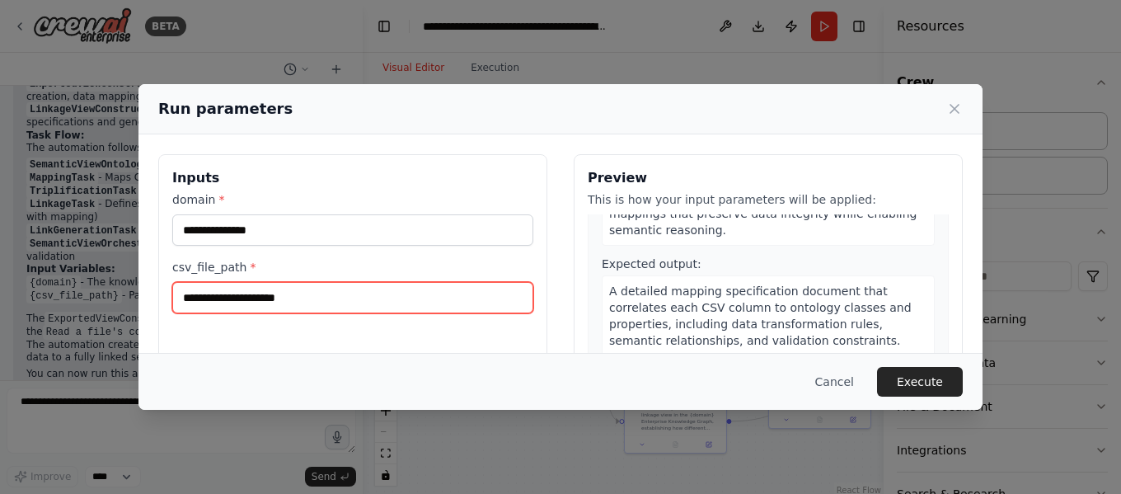
scroll to position [472, 0]
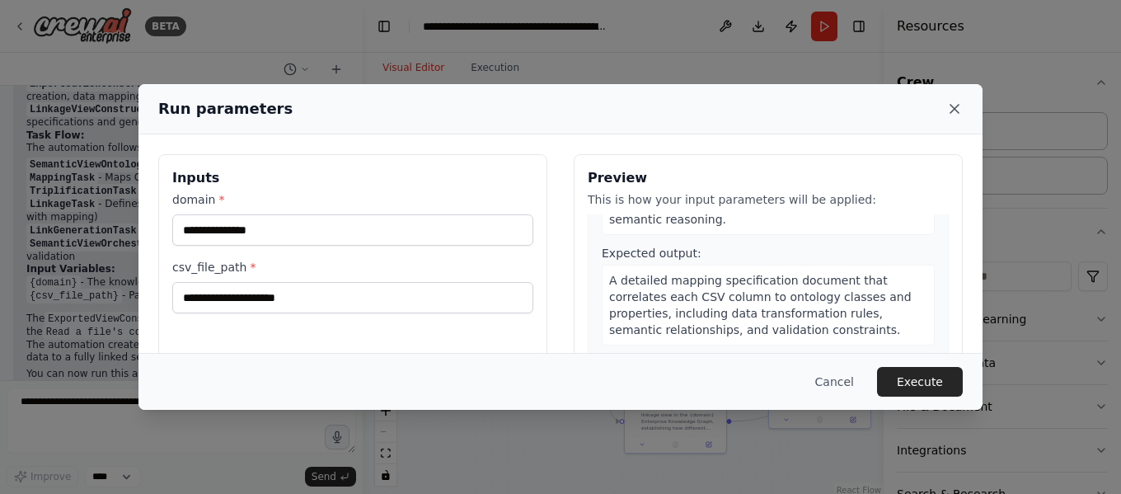
click at [957, 107] on icon at bounding box center [955, 109] width 8 height 8
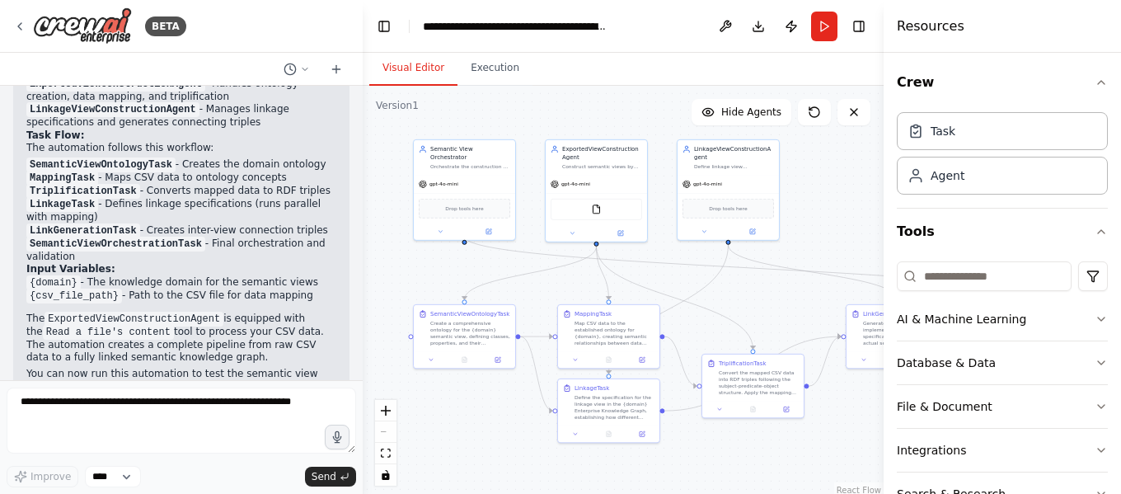
drag, startPoint x: 792, startPoint y: 296, endPoint x: 703, endPoint y: 276, distance: 90.4
click at [703, 276] on div ".deletable-edge-delete-btn { width: 20px; height: 20px; border: 0px solid #ffff…" at bounding box center [623, 292] width 521 height 412
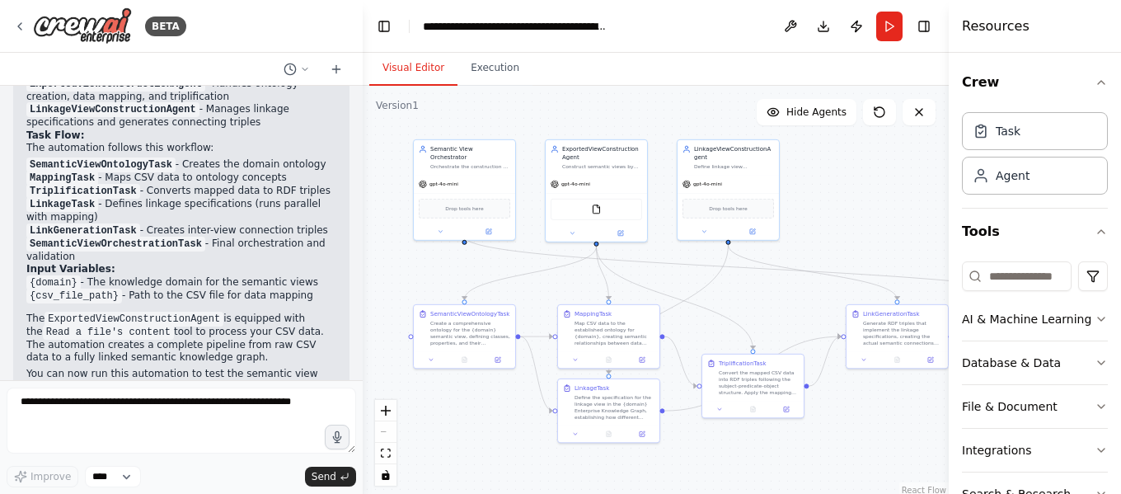
drag, startPoint x: 884, startPoint y: 270, endPoint x: 1033, endPoint y: 264, distance: 149.4
click at [1033, 264] on div "Resources Crew Task Agent Tools AI & Machine Learning Database & Data File & Do…" at bounding box center [1035, 247] width 172 height 494
click at [612, 331] on div "Map CSV data to the established ontology for {domain}, creating semantic relati…" at bounding box center [615, 331] width 80 height 26
click at [475, 447] on div ".deletable-edge-delete-btn { width: 20px; height: 20px; border: 0px solid #ffff…" at bounding box center [656, 292] width 586 height 412
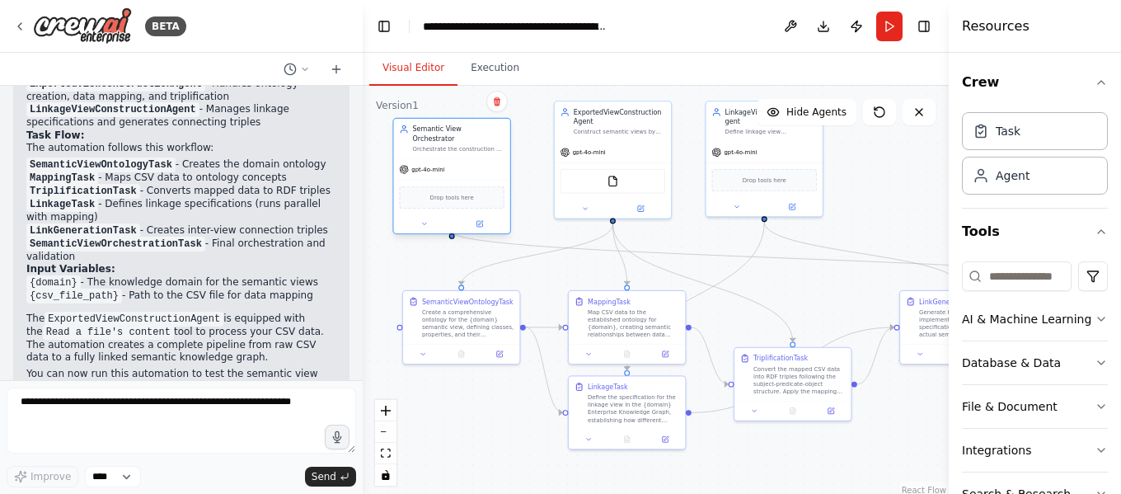
drag, startPoint x: 486, startPoint y: 150, endPoint x: 475, endPoint y: 167, distance: 20.4
click at [475, 167] on div "gpt-4o-mini" at bounding box center [452, 169] width 116 height 21
click at [593, 182] on div "FileReadTool" at bounding box center [614, 179] width 106 height 25
drag, startPoint x: 633, startPoint y: 154, endPoint x: 622, endPoint y: 166, distance: 16.3
click at [622, 167] on div "gpt-4o-mini" at bounding box center [613, 159] width 116 height 21
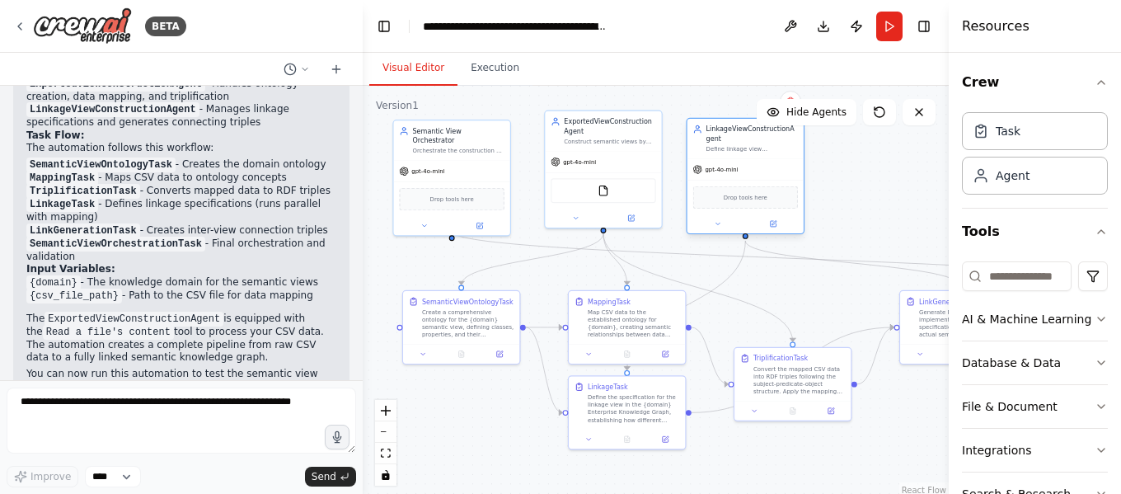
drag, startPoint x: 729, startPoint y: 129, endPoint x: 708, endPoint y: 144, distance: 25.9
click at [708, 144] on div "LinkageViewConstructionAgent Define linkage view specifications and generate RD…" at bounding box center [753, 139] width 92 height 28
click at [1078, 315] on div "AI & Machine Learning" at bounding box center [1026, 319] width 129 height 16
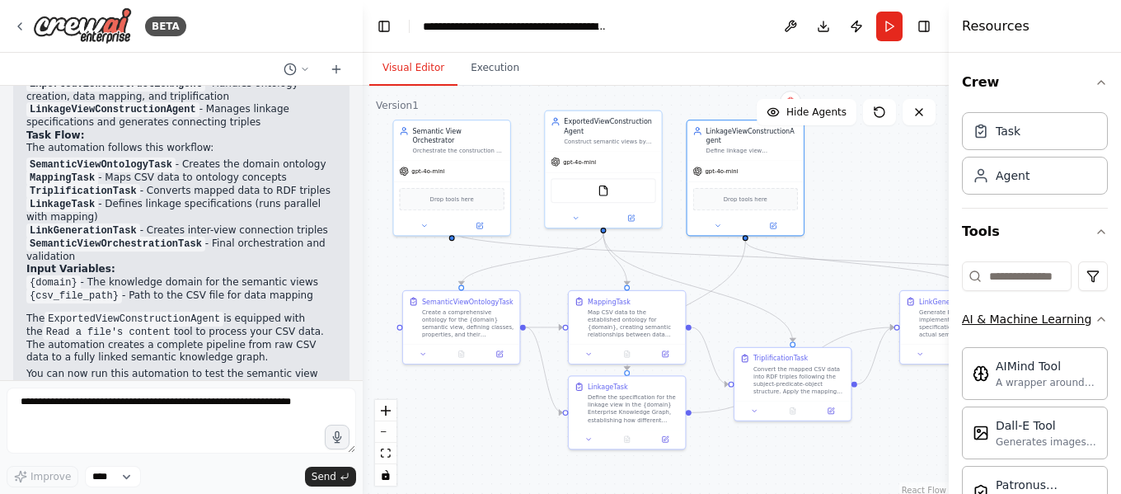
click at [1079, 317] on div "AI & Machine Learning" at bounding box center [1026, 319] width 129 height 16
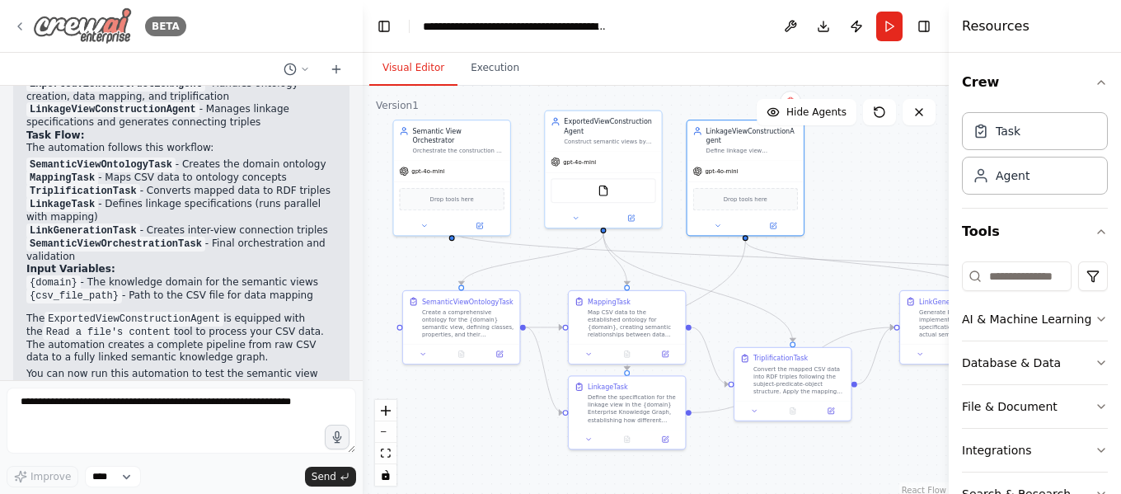
drag, startPoint x: 94, startPoint y: 25, endPoint x: 103, endPoint y: 44, distance: 21.0
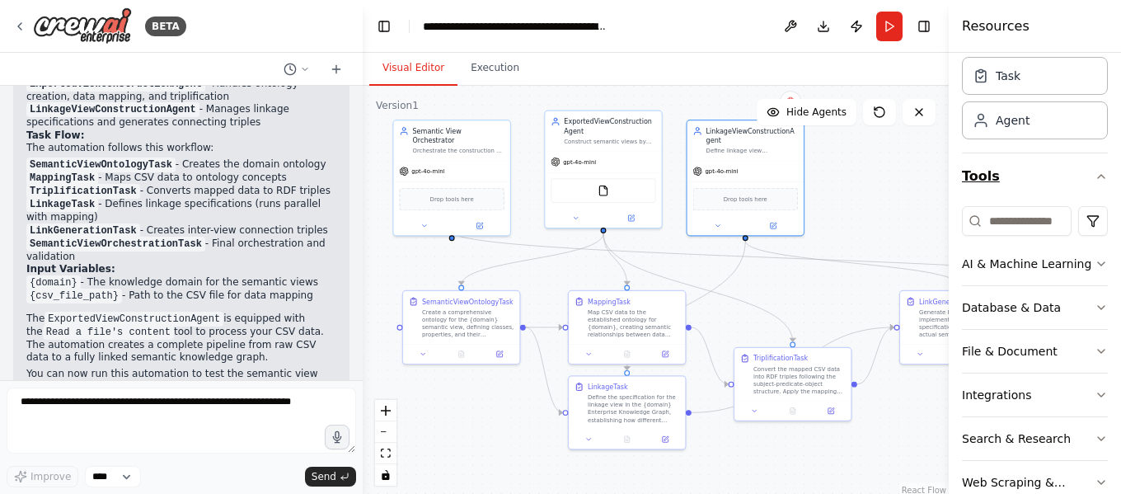
scroll to position [82, 0]
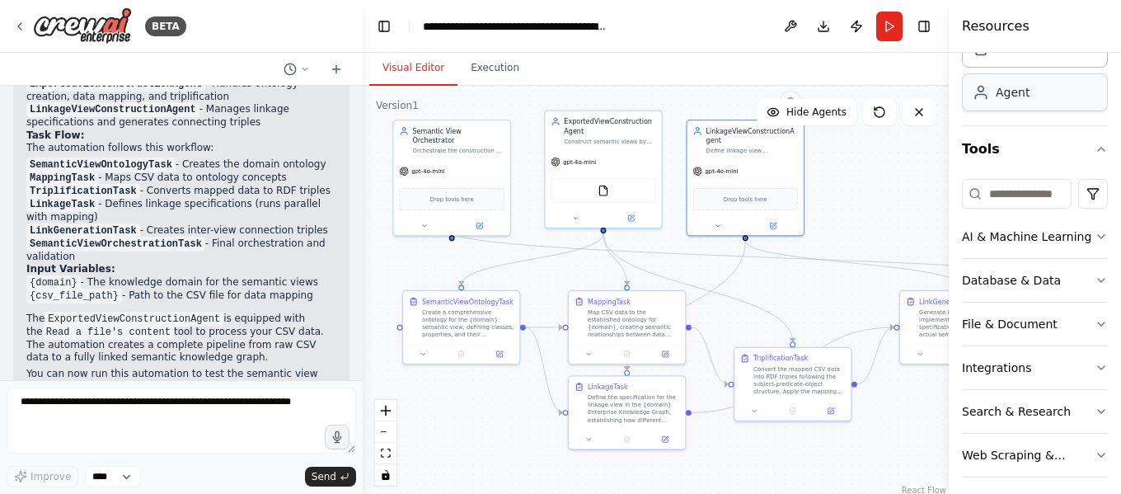
click at [1024, 98] on div "Agent" at bounding box center [1013, 92] width 34 height 16
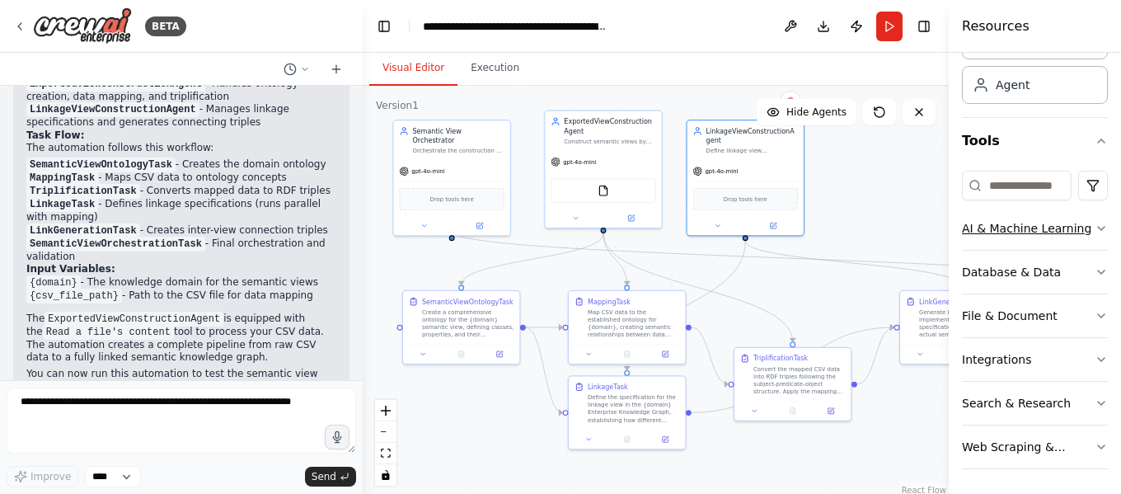
scroll to position [92, 0]
drag, startPoint x: 454, startPoint y: 421, endPoint x: 411, endPoint y: 365, distance: 70.6
click at [416, 374] on div ".deletable-edge-delete-btn { width: 20px; height: 20px; border: 0px solid #ffff…" at bounding box center [656, 292] width 586 height 412
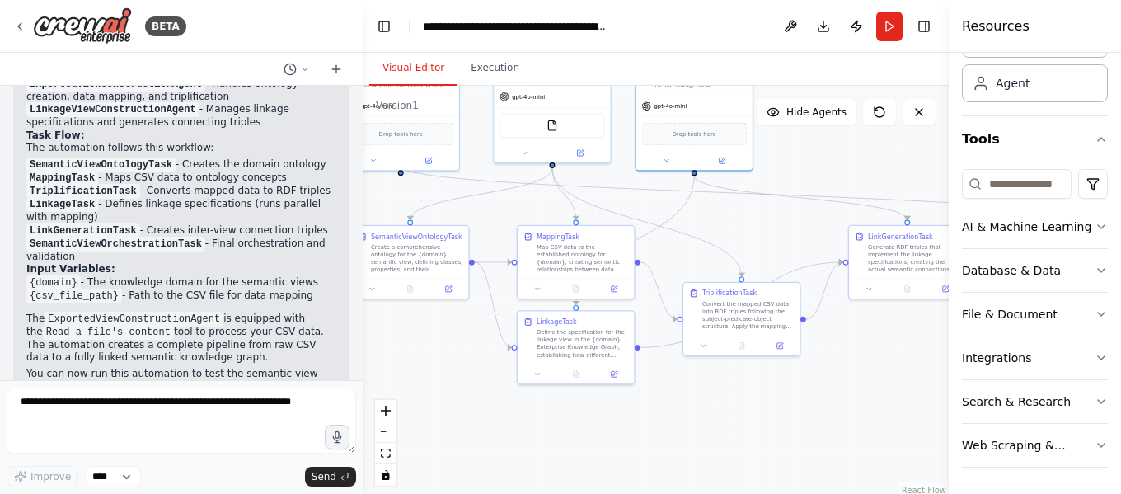
drag, startPoint x: 743, startPoint y: 435, endPoint x: 482, endPoint y: 423, distance: 260.8
click at [482, 423] on div ".deletable-edge-delete-btn { width: 20px; height: 20px; border: 0px solid #ffff…" at bounding box center [656, 292] width 586 height 412
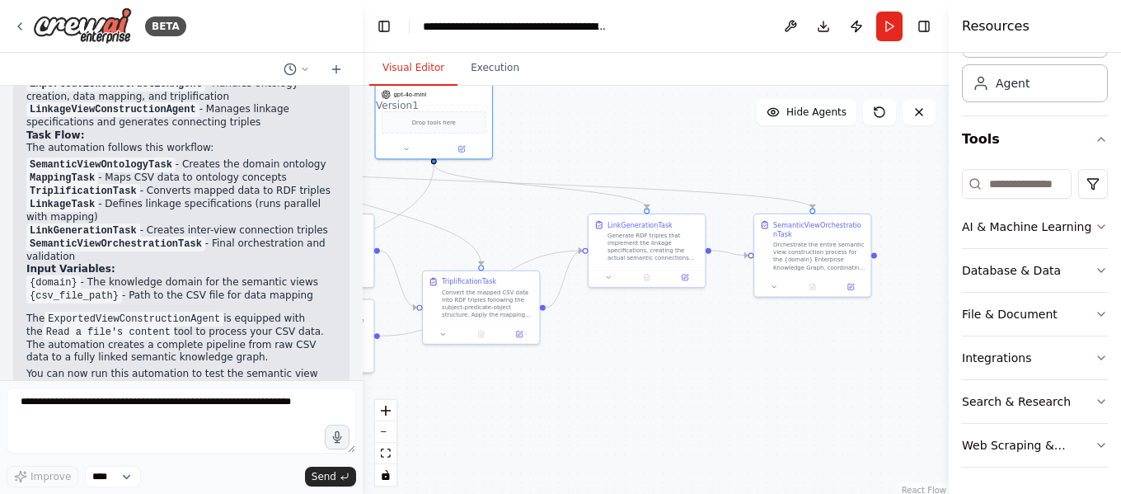
drag, startPoint x: 732, startPoint y: 381, endPoint x: 697, endPoint y: 393, distance: 37.6
click at [707, 391] on div ".deletable-edge-delete-btn { width: 20px; height: 20px; border: 0px solid #ffff…" at bounding box center [656, 292] width 586 height 412
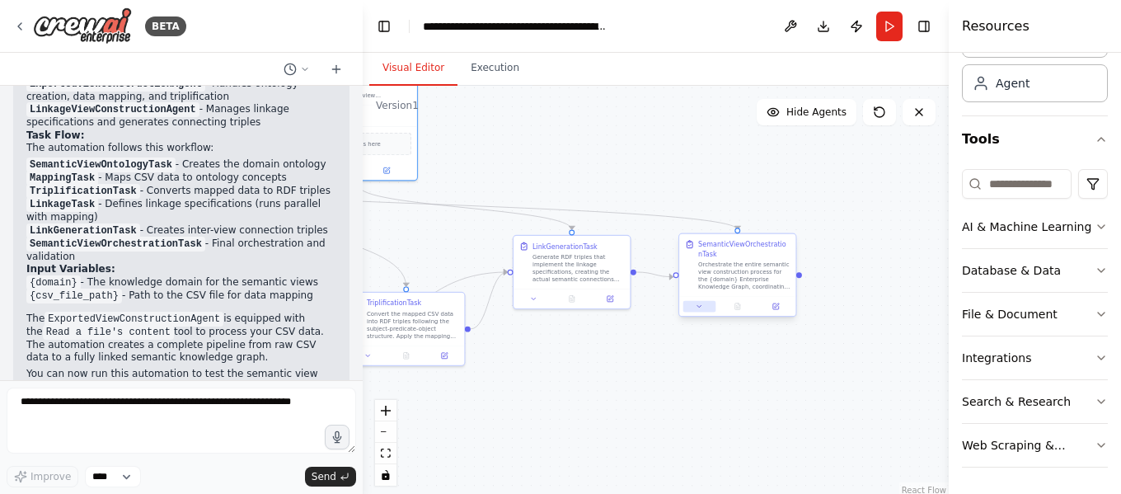
click at [693, 303] on button at bounding box center [700, 307] width 32 height 12
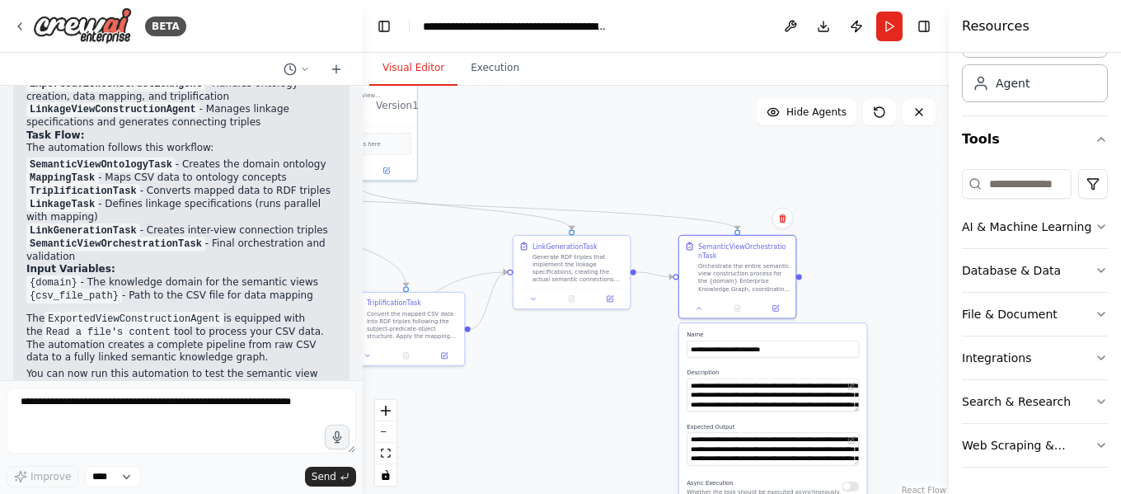
click at [653, 407] on div ".deletable-edge-delete-btn { width: 20px; height: 20px; border: 0px solid #ffff…" at bounding box center [656, 292] width 586 height 412
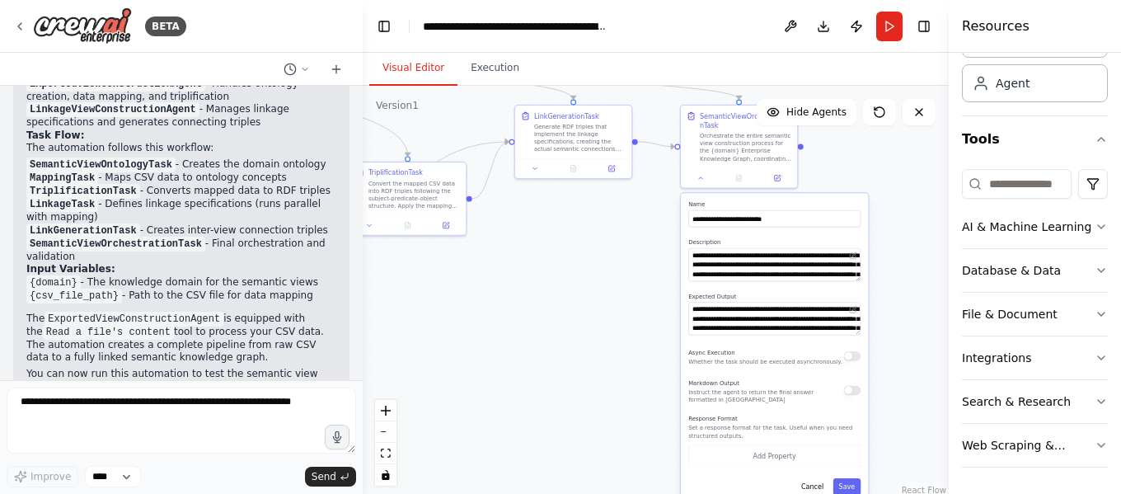
drag, startPoint x: 912, startPoint y: 400, endPoint x: 914, endPoint y: 270, distance: 130.3
click at [914, 270] on div ".deletable-edge-delete-btn { width: 20px; height: 20px; border: 0px solid #ffff…" at bounding box center [656, 292] width 586 height 412
click at [900, 221] on div ".deletable-edge-delete-btn { width: 20px; height: 20px; border: 0px solid #ffff…" at bounding box center [656, 292] width 586 height 412
click at [814, 479] on button "Cancel" at bounding box center [813, 485] width 34 height 17
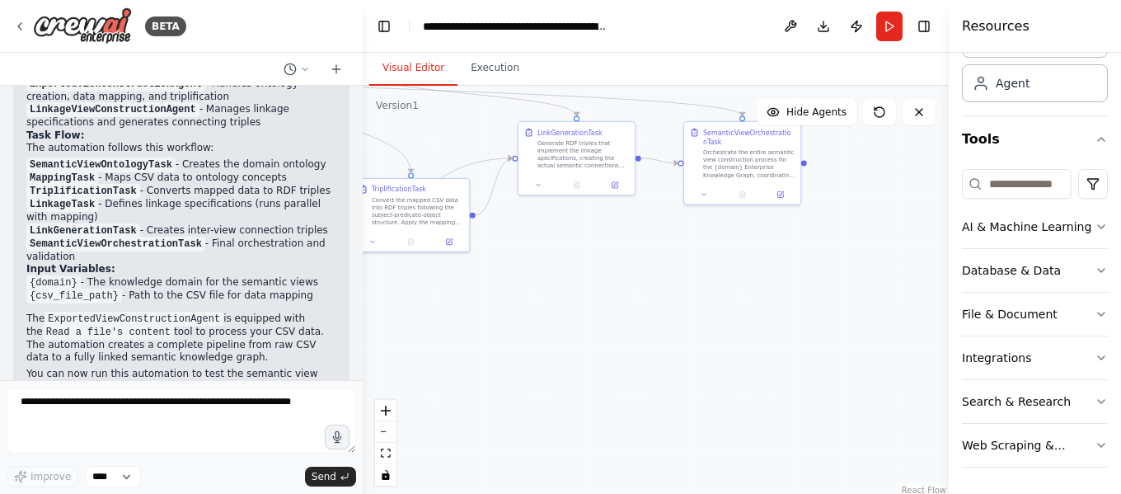
drag, startPoint x: 607, startPoint y: 289, endPoint x: 657, endPoint y: 471, distance: 188.3
click at [657, 468] on div ".deletable-edge-delete-btn { width: 20px; height: 20px; border: 0px solid #ffff…" at bounding box center [656, 292] width 586 height 412
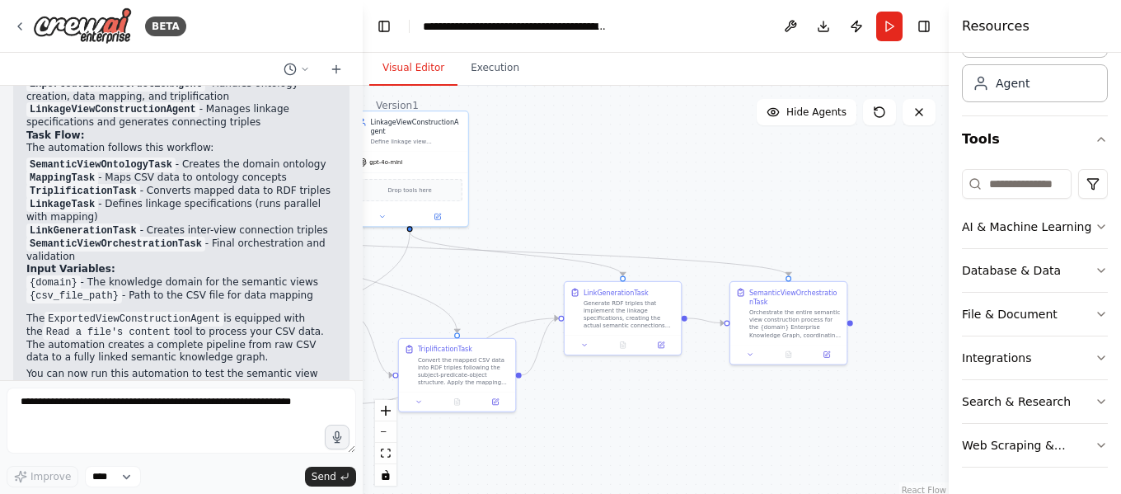
drag, startPoint x: 587, startPoint y: 197, endPoint x: 689, endPoint y: 209, distance: 102.1
click at [686, 209] on div ".deletable-edge-delete-btn { width: 20px; height: 20px; border: 0px solid #ffff…" at bounding box center [656, 292] width 586 height 412
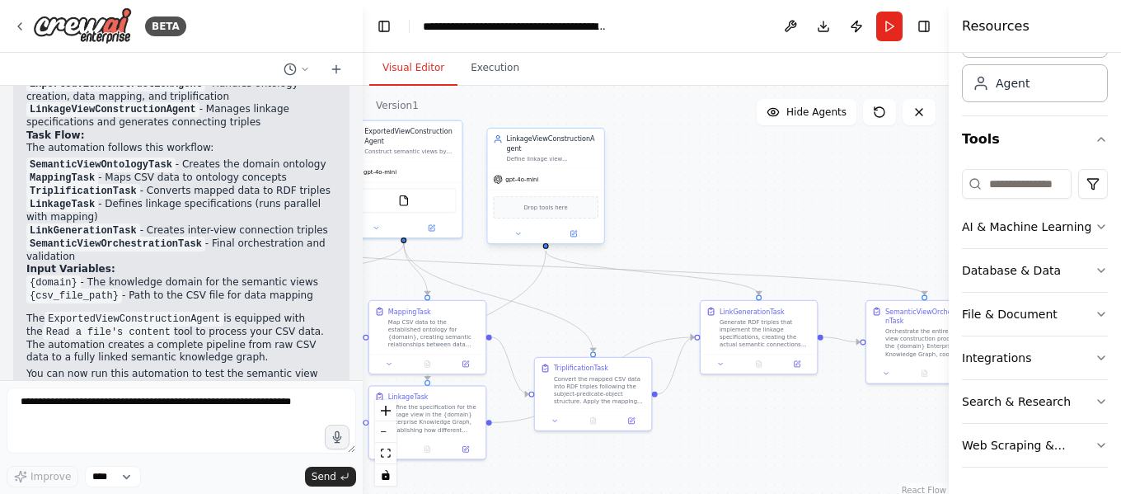
click at [549, 188] on div "gpt-4o-mini" at bounding box center [545, 179] width 116 height 21
drag, startPoint x: 562, startPoint y: 322, endPoint x: 666, endPoint y: 311, distance: 104.5
click at [155, 63] on div ".deletable-edge-delete-btn { width: 20px; height: 20px; border: 0px solid #ffff…" at bounding box center [155, 63] width 0 height 0
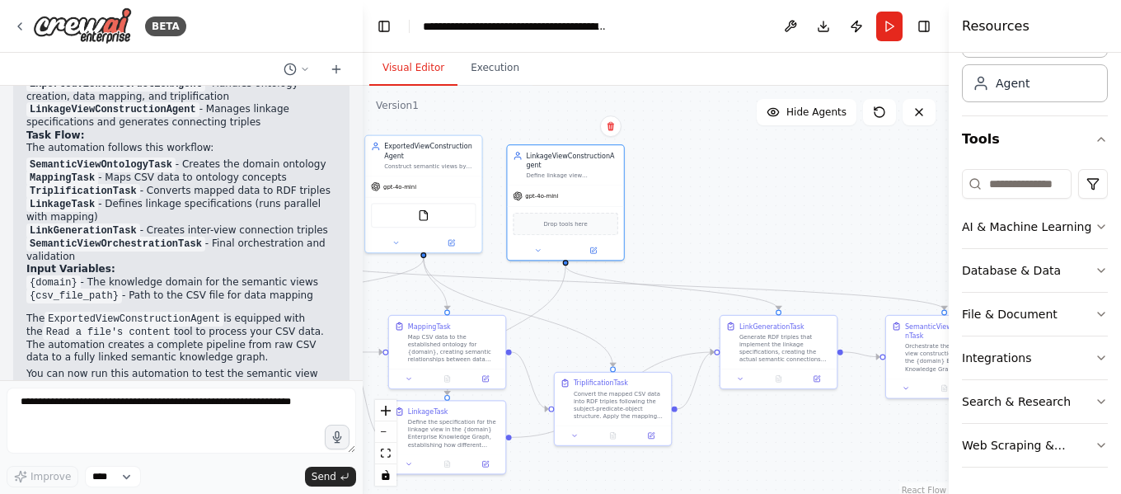
drag, startPoint x: 717, startPoint y: 157, endPoint x: 866, endPoint y: 195, distance: 153.8
click at [861, 192] on div ".deletable-edge-delete-btn { width: 20px; height: 20px; border: 0px solid #ffff…" at bounding box center [656, 292] width 586 height 412
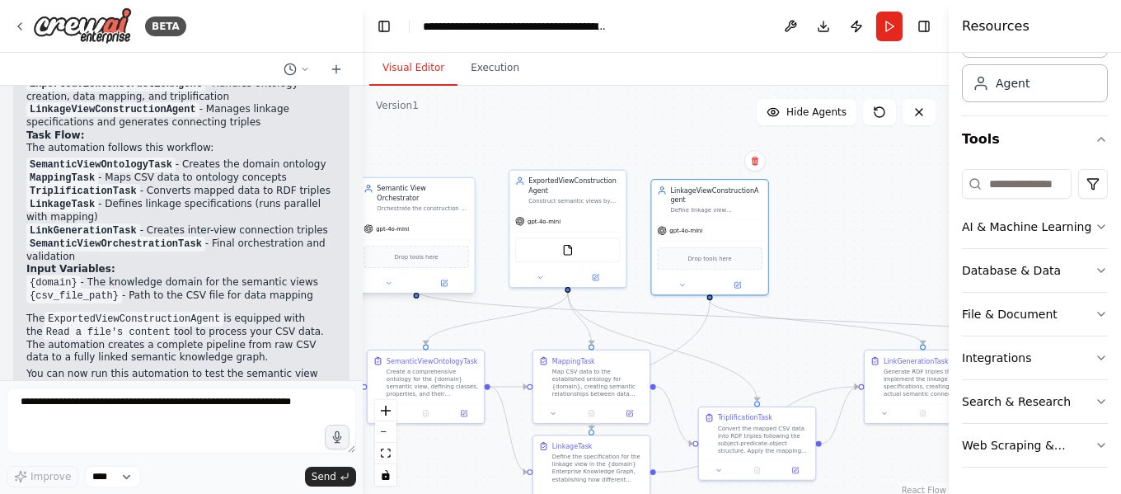
click at [413, 203] on div "Semantic View Orchestrator Orchestrate the construction of specialized semantic…" at bounding box center [416, 198] width 116 height 40
click at [425, 252] on span "Drop tools here" at bounding box center [416, 256] width 44 height 9
click at [386, 278] on button at bounding box center [389, 284] width 54 height 12
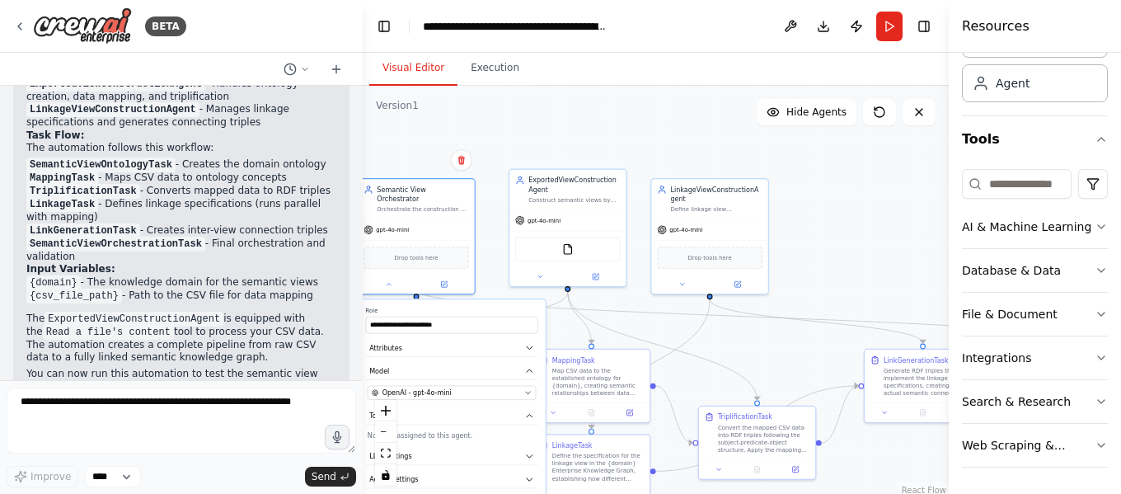
drag, startPoint x: 584, startPoint y: 116, endPoint x: 602, endPoint y: 44, distance: 74.8
click at [599, 53] on div "Visual Editor Execution Version 1 Show Tools Hide Agents .deletable-edge-delete…" at bounding box center [656, 273] width 586 height 441
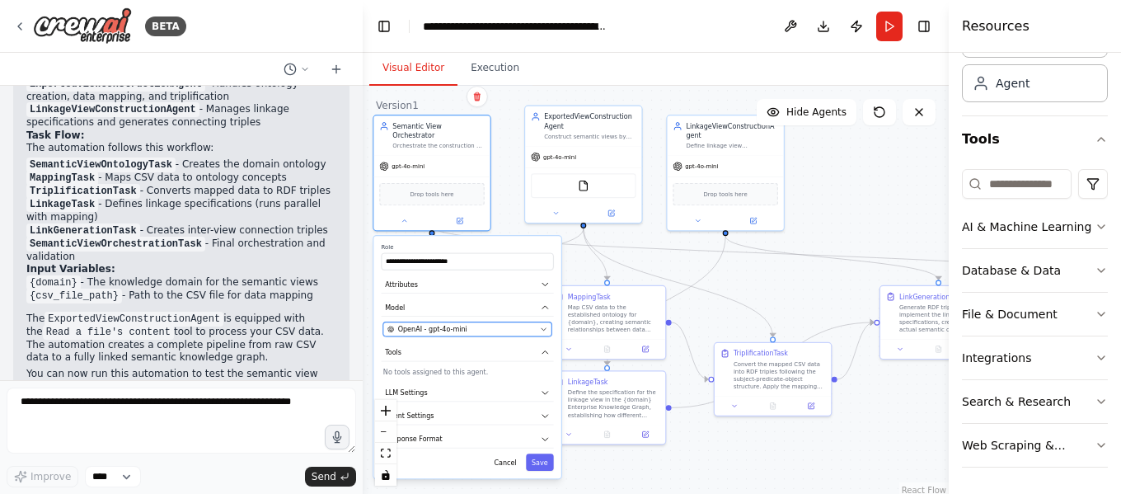
click at [539, 324] on button "OpenAI - gpt-4o-mini" at bounding box center [467, 329] width 168 height 14
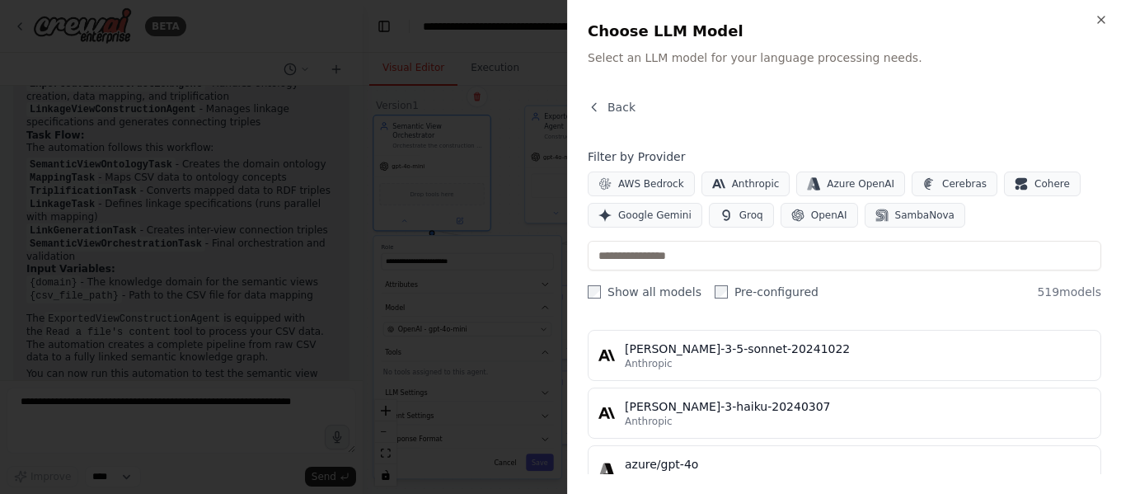
scroll to position [82, 0]
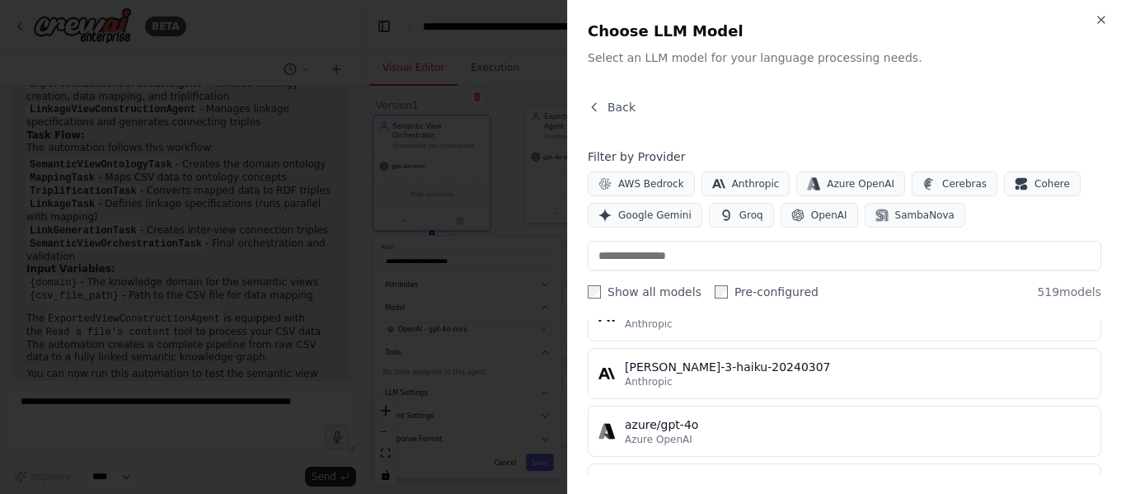
click at [533, 296] on div at bounding box center [560, 247] width 1121 height 494
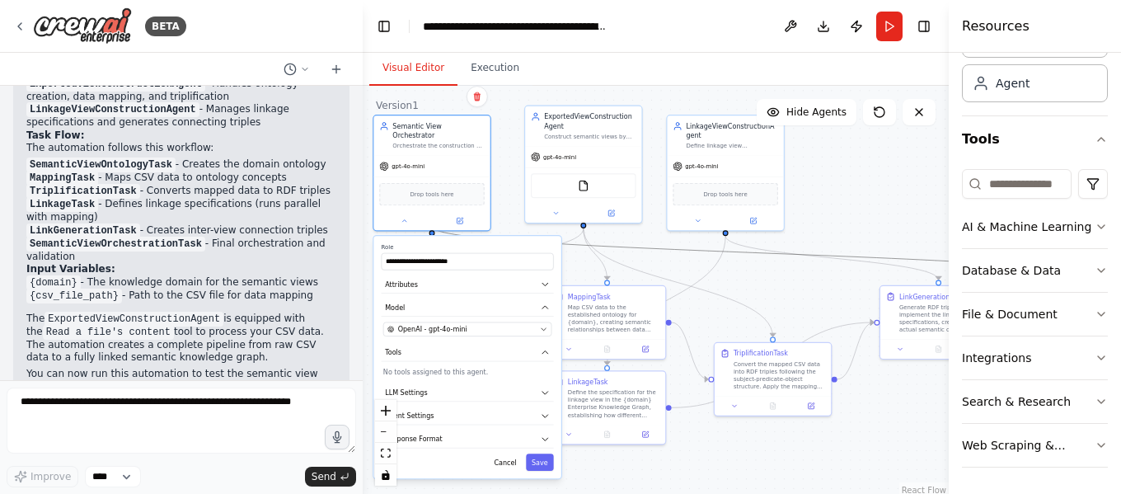
click at [581, 242] on icon "Edge from 5d8c0ea9-9310-4249-8fca-4ba9b51f07ae to 82f27113-5f44-42ef-a3c2-9072c…" at bounding box center [768, 254] width 673 height 54
click at [659, 262] on div ".deletable-edge-delete-btn { width: 20px; height: 20px; border: 0px solid #ffff…" at bounding box center [656, 292] width 586 height 412
click at [436, 220] on div "**********" at bounding box center [432, 173] width 119 height 116
click at [421, 214] on button at bounding box center [405, 220] width 54 height 12
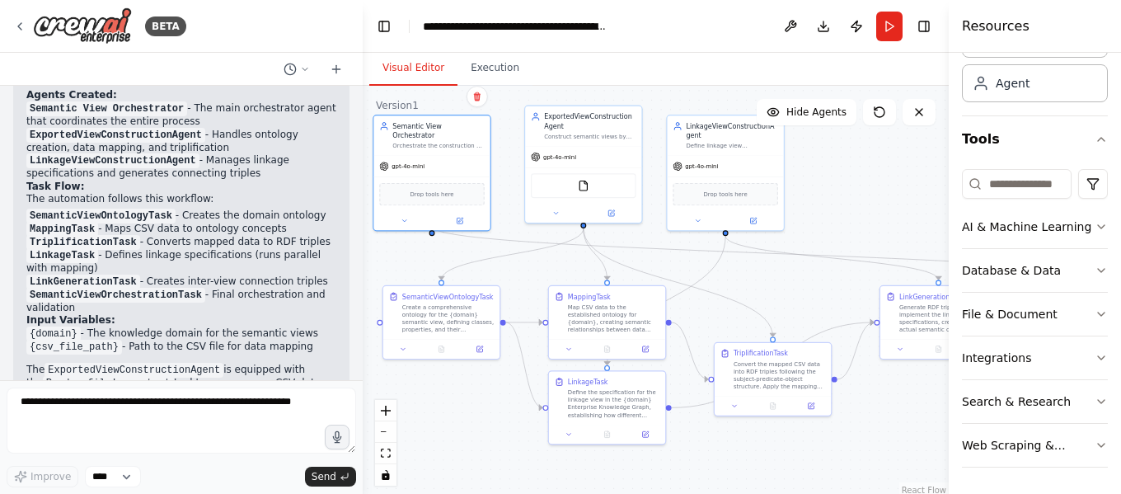
scroll to position [1751, 0]
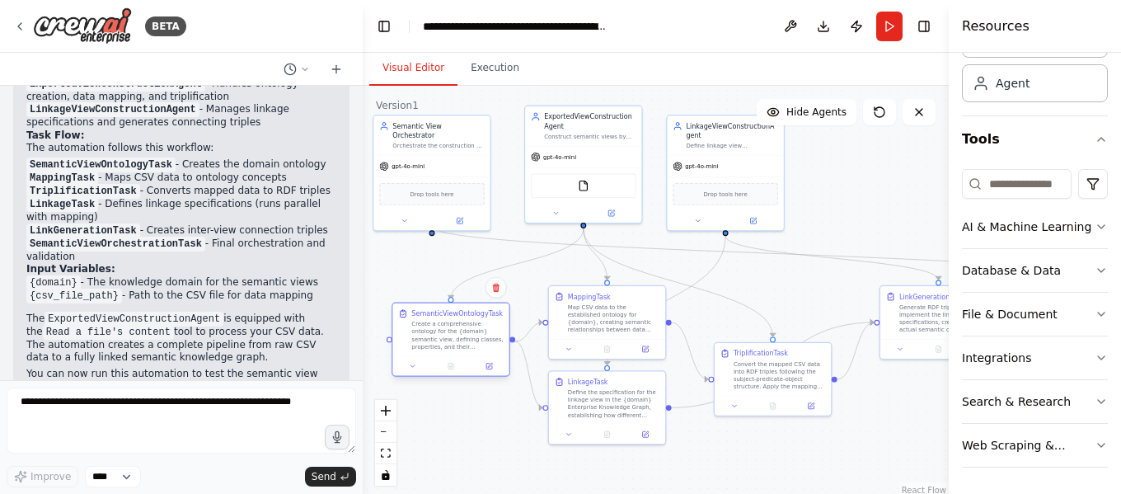
drag, startPoint x: 436, startPoint y: 325, endPoint x: 441, endPoint y: 345, distance: 20.4
click at [441, 345] on div "Create a comprehensive ontology for the {domain} semantic view, defining classe…" at bounding box center [457, 335] width 92 height 31
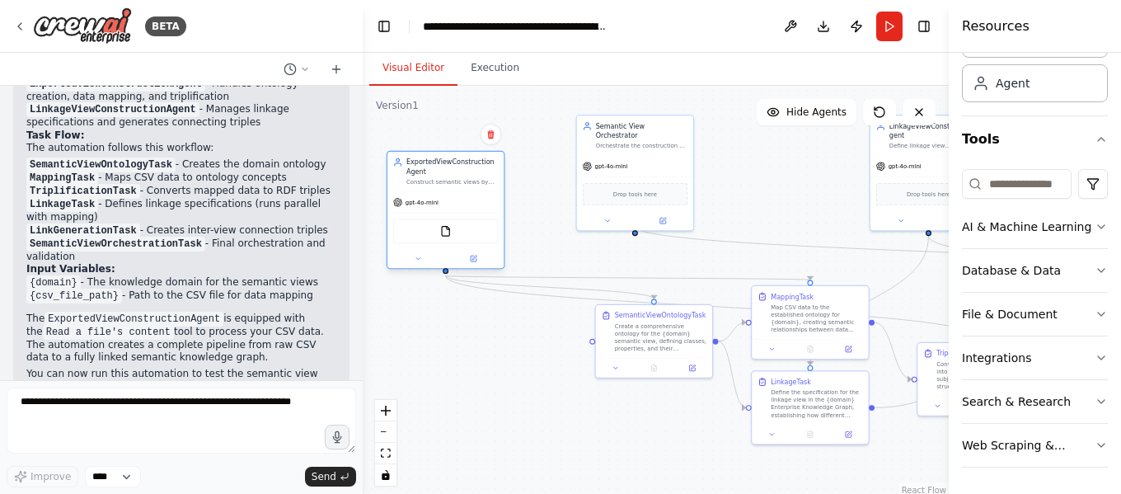
drag, startPoint x: 590, startPoint y: 160, endPoint x: 450, endPoint y: 209, distance: 147.9
click at [450, 209] on div "gpt-4o-mini" at bounding box center [446, 202] width 116 height 21
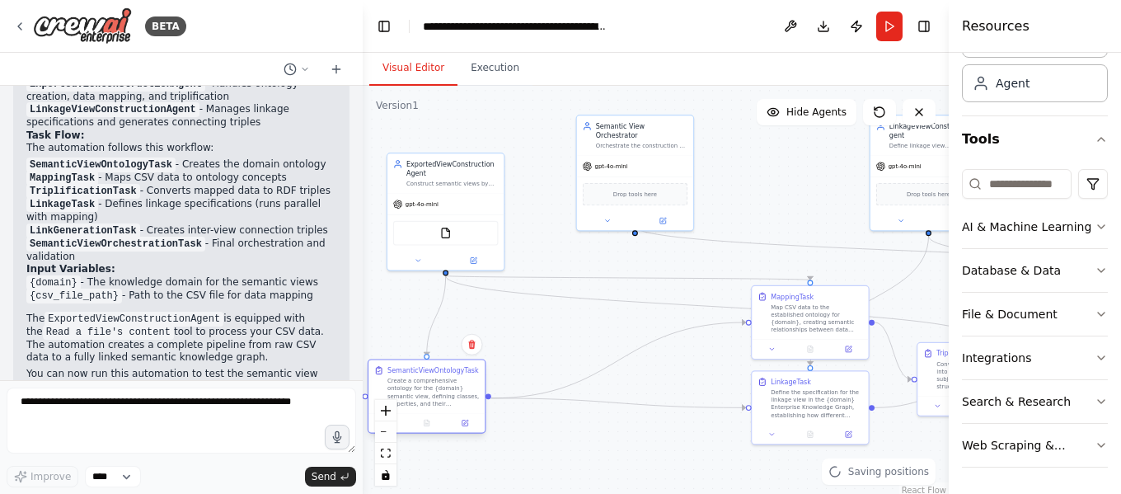
drag, startPoint x: 627, startPoint y: 366, endPoint x: 436, endPoint y: 398, distance: 193.2
click at [407, 413] on div at bounding box center [427, 423] width 116 height 20
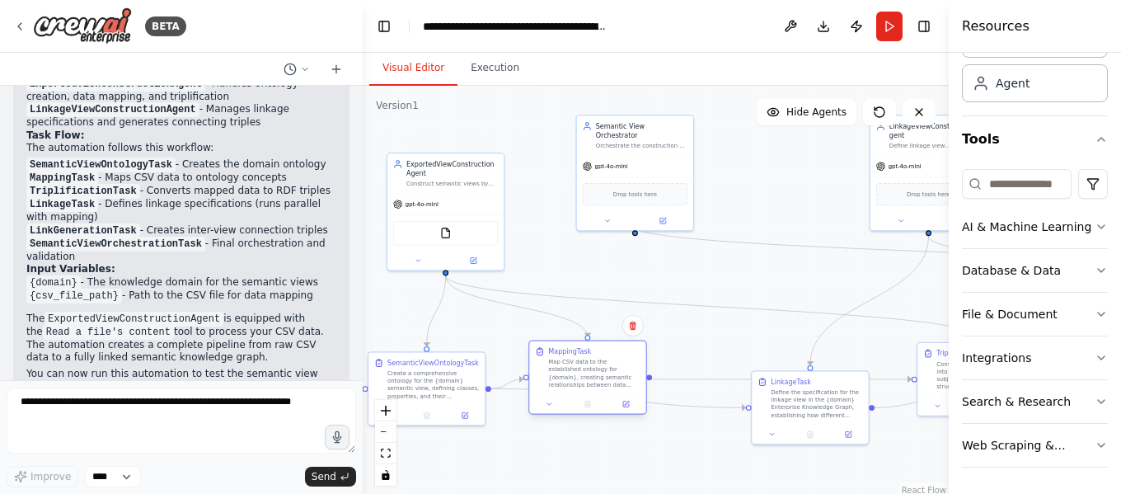
drag, startPoint x: 830, startPoint y: 312, endPoint x: 692, endPoint y: 383, distance: 156.0
click at [627, 367] on div "Map CSV data to the established ontology for {domain}, creating semantic relati…" at bounding box center [594, 375] width 92 height 31
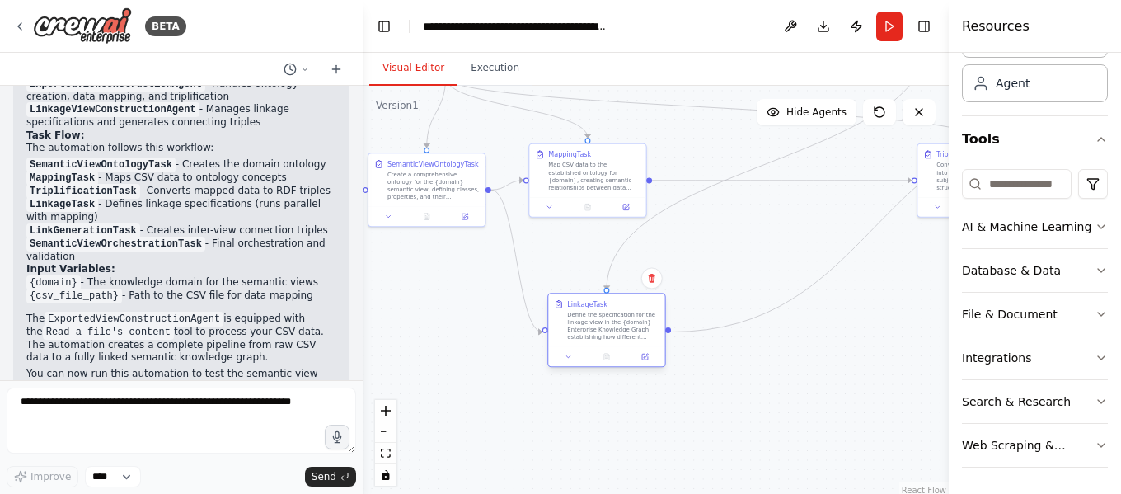
drag, startPoint x: 787, startPoint y: 413, endPoint x: 581, endPoint y: 339, distance: 219.9
click at [581, 339] on div "Define the specification for the linkage view in the {domain} Enterprise Knowle…" at bounding box center [613, 326] width 92 height 31
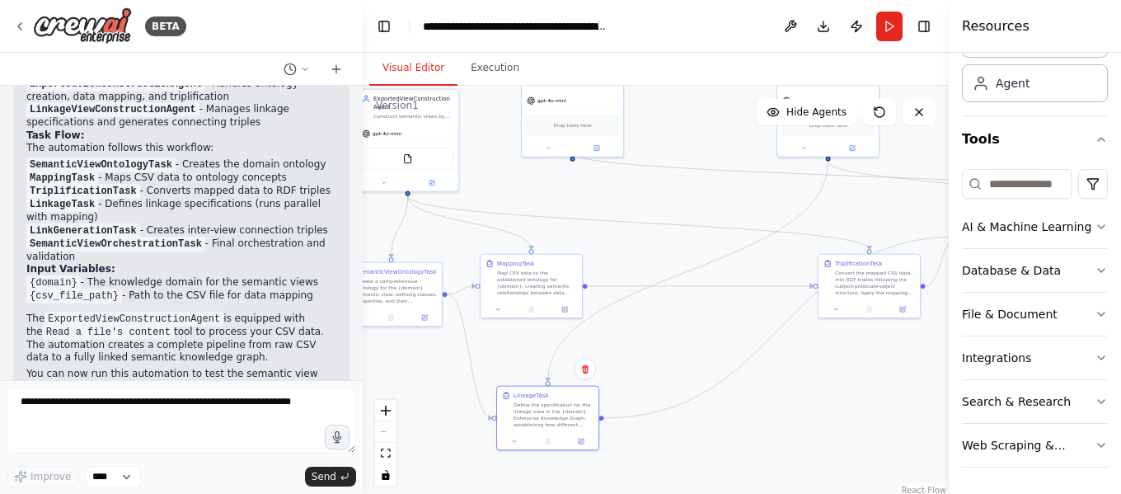
drag, startPoint x: 635, startPoint y: 128, endPoint x: 547, endPoint y: 252, distance: 152.6
click at [547, 252] on div ".deletable-edge-delete-btn { width: 20px; height: 20px; border: 0px solid #ffff…" at bounding box center [656, 292] width 586 height 412
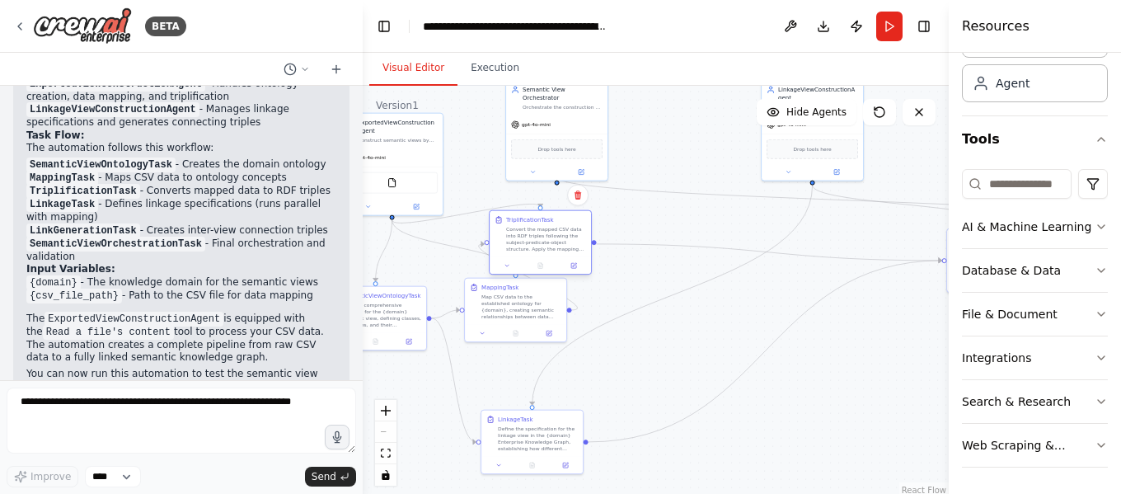
drag, startPoint x: 771, startPoint y: 280, endPoint x: 494, endPoint y: 224, distance: 282.5
click at [494, 224] on div "TriplificationTask Convert the mapped CSV data into RDF triples following the s…" at bounding box center [540, 234] width 101 height 46
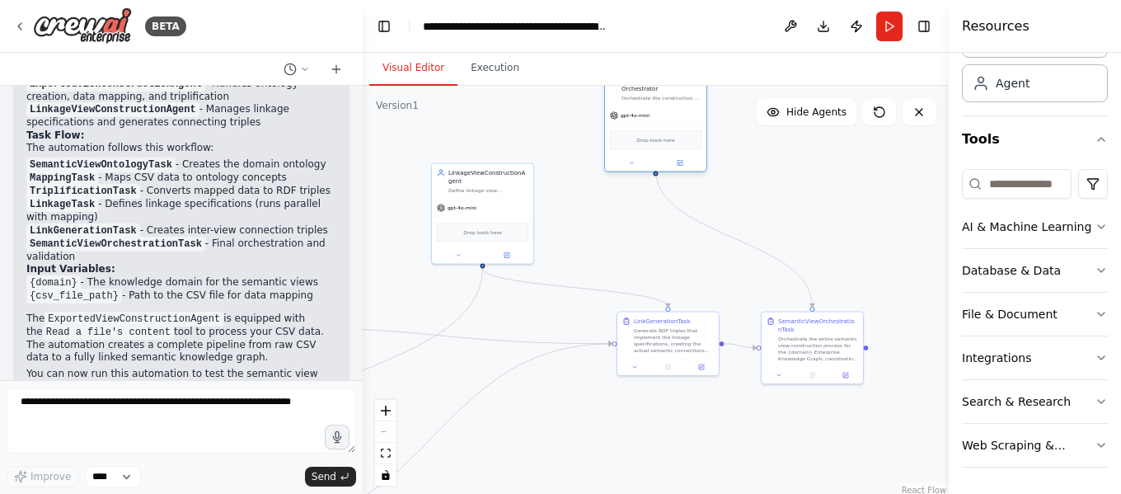
drag, startPoint x: 565, startPoint y: 135, endPoint x: 670, endPoint y: 123, distance: 105.5
click at [670, 130] on div "Drop tools here" at bounding box center [656, 140] width 92 height 20
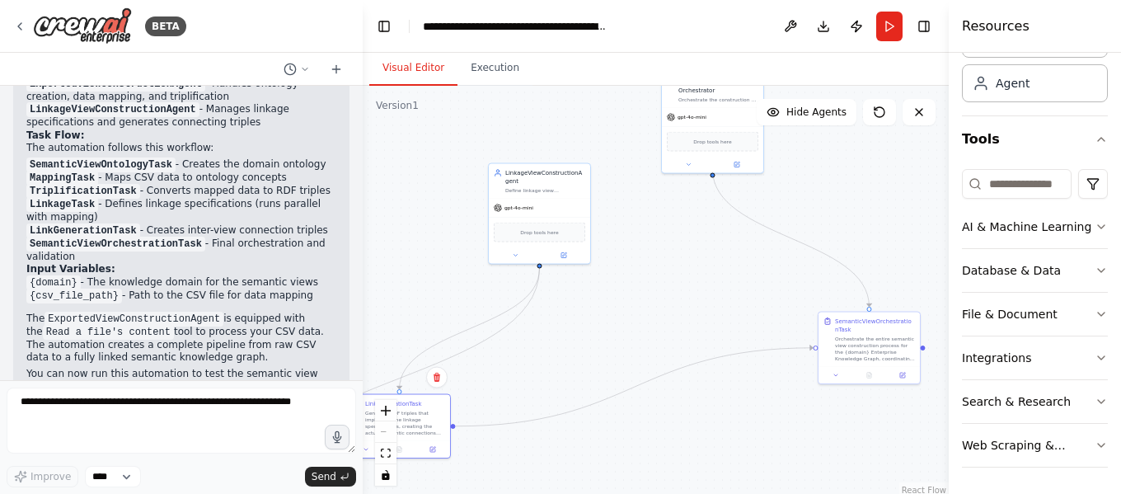
drag, startPoint x: 629, startPoint y: 351, endPoint x: 385, endPoint y: 433, distance: 257.4
click at [385, 433] on div ".deletable-edge-delete-btn { width: 20px; height: 20px; border: 0px solid #ffff…" at bounding box center [656, 292] width 586 height 412
drag, startPoint x: 444, startPoint y: 430, endPoint x: 554, endPoint y: 417, distance: 110.4
click at [458, 417] on div "Generate RDF triples that implement the linkage specifications, creating the ac…" at bounding box center [418, 421] width 80 height 26
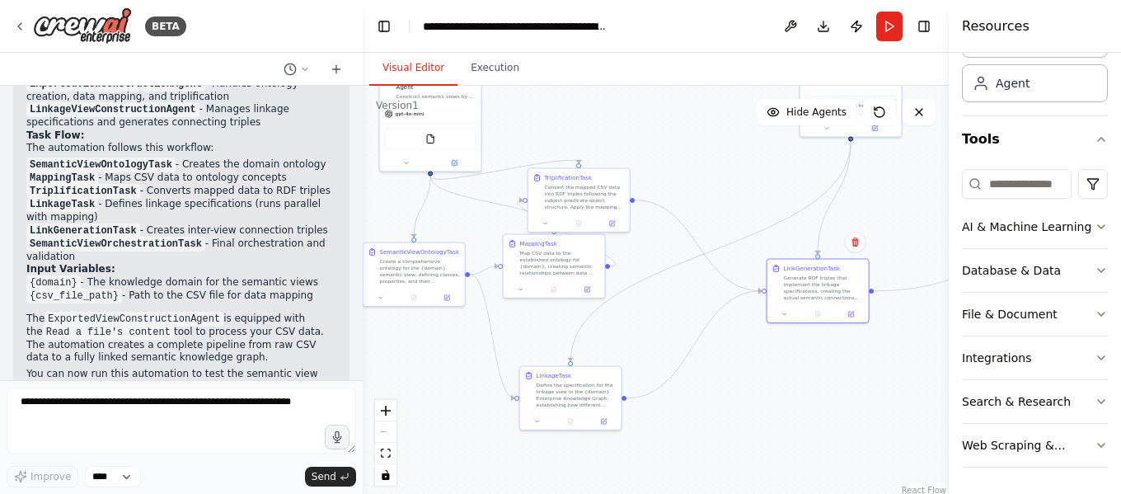
drag, startPoint x: 421, startPoint y: 473, endPoint x: 720, endPoint y: 346, distance: 325.1
click at [720, 346] on div ".deletable-edge-delete-btn { width: 20px; height: 20px; border: 0px solid #ffff…" at bounding box center [656, 292] width 586 height 412
click at [515, 299] on div at bounding box center [513, 304] width 101 height 17
drag, startPoint x: 411, startPoint y: 303, endPoint x: 515, endPoint y: 222, distance: 131.5
click at [515, 222] on div at bounding box center [513, 230] width 101 height 17
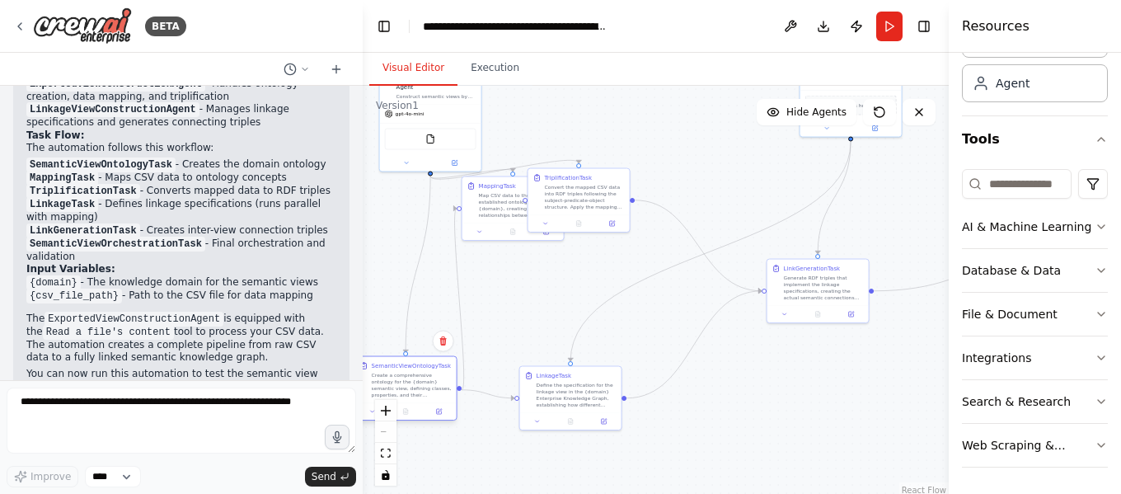
drag, startPoint x: 414, startPoint y: 303, endPoint x: 402, endPoint y: 411, distance: 108.6
click at [402, 413] on div "SemanticViewOntologyTask Create a comprehensive ontology for the {domain} seman…" at bounding box center [406, 388] width 103 height 65
drag, startPoint x: 497, startPoint y: 224, endPoint x: 479, endPoint y: 297, distance: 74.8
click at [479, 297] on div at bounding box center [496, 304] width 101 height 17
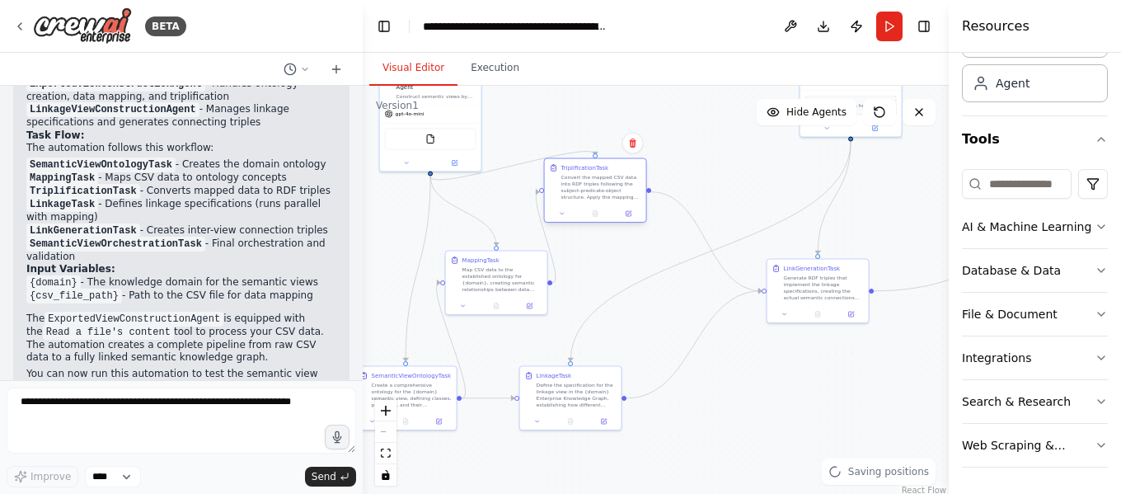
drag, startPoint x: 590, startPoint y: 194, endPoint x: 638, endPoint y: 168, distance: 55.0
click at [638, 174] on div "Convert the mapped CSV data into RDF triples following the subject-predicate-ob…" at bounding box center [602, 187] width 80 height 26
click at [731, 423] on div ".deletable-edge-delete-btn { width: 20px; height: 20px; border: 0px solid #ffff…" at bounding box center [656, 292] width 586 height 412
click at [566, 214] on icon "Edge from ea249b37-11cb-4018-8e25-53c72432da18 to 2545079f-078a-4bb1-beb6-5fd1a…" at bounding box center [562, 229] width 20 height 107
click at [553, 266] on div ".deletable-edge-delete-btn { width: 20px; height: 20px; border: 0px solid #ffff…" at bounding box center [656, 292] width 586 height 412
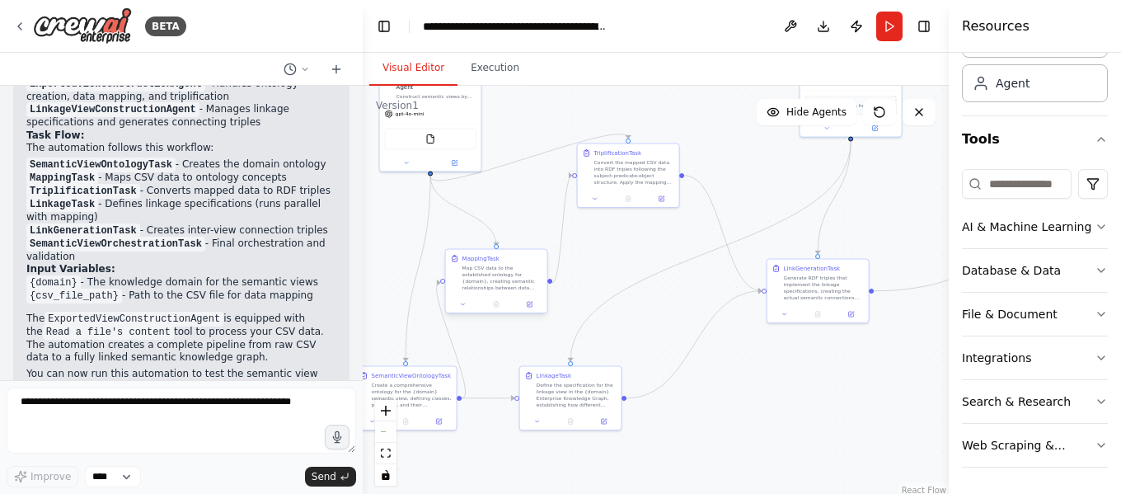
click at [548, 289] on div "MappingTask Map CSV data to the established ontology for {domain}, creating sem…" at bounding box center [496, 281] width 103 height 65
click at [527, 307] on icon at bounding box center [529, 304] width 7 height 7
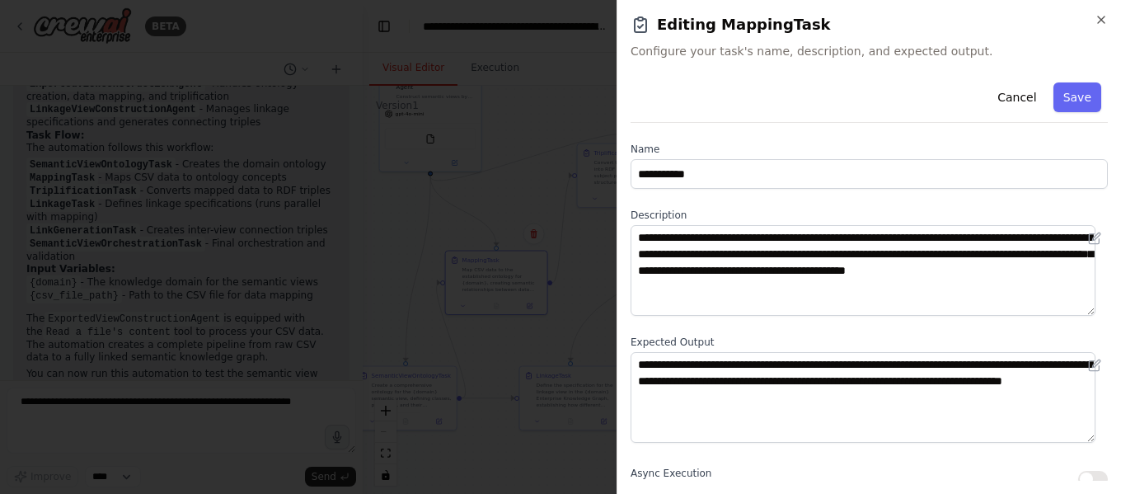
click at [550, 298] on div at bounding box center [560, 247] width 1121 height 494
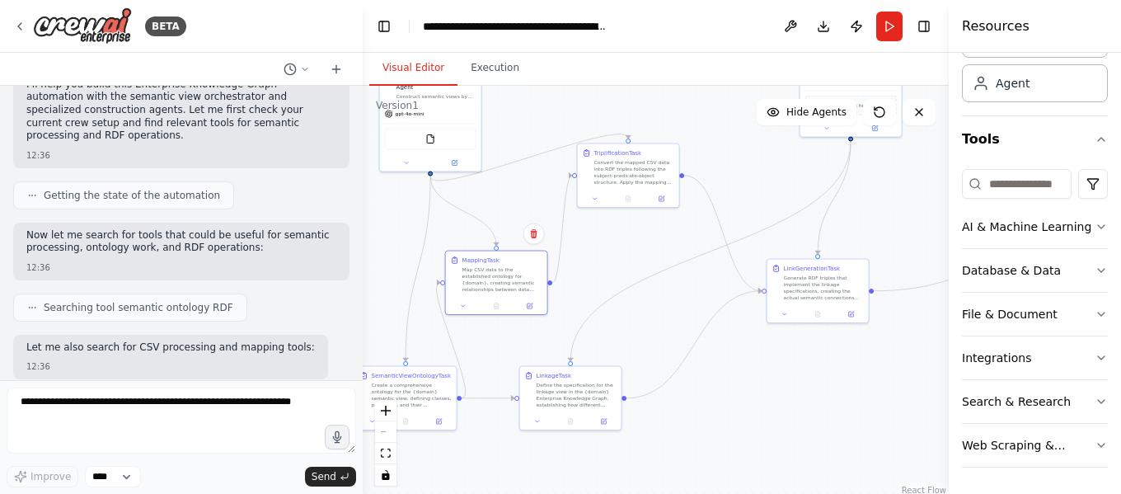
scroll to position [0, 0]
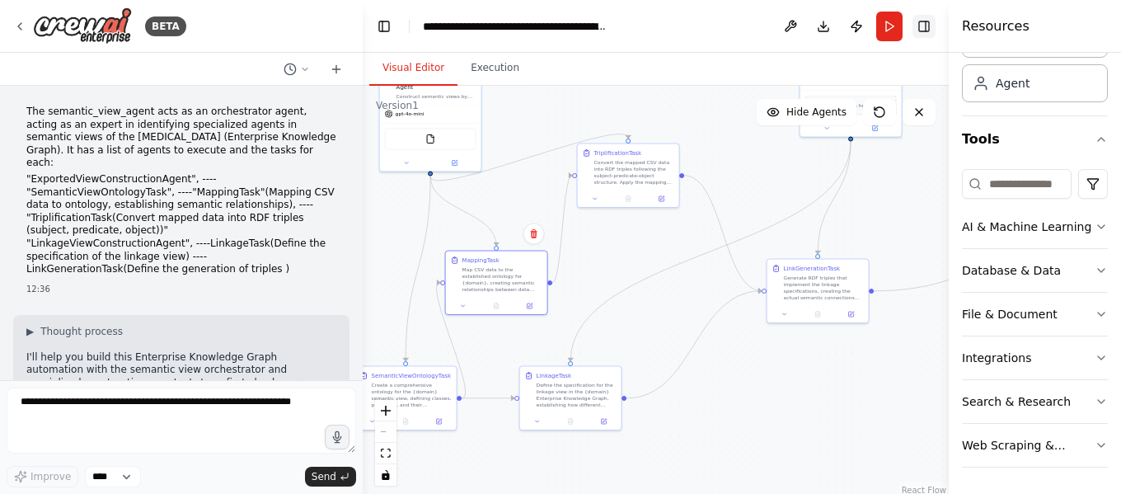
click at [930, 31] on button "Toggle Right Sidebar" at bounding box center [924, 26] width 23 height 23
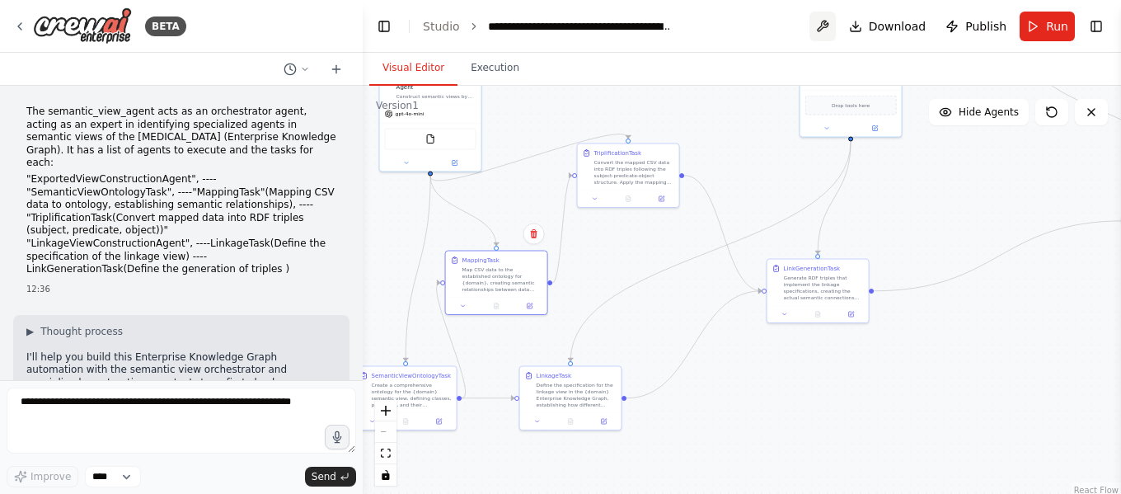
click at [825, 36] on button at bounding box center [823, 27] width 26 height 30
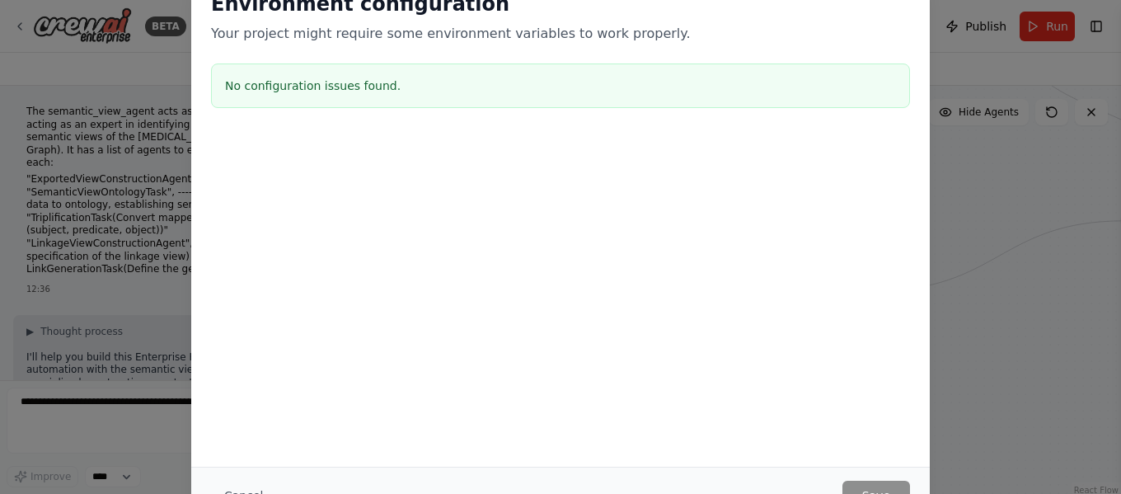
click at [991, 194] on div "Environment configuration Your project might require some environment variables…" at bounding box center [560, 247] width 1121 height 494
click at [1012, 248] on div "Environment configuration Your project might require some environment variables…" at bounding box center [560, 247] width 1121 height 494
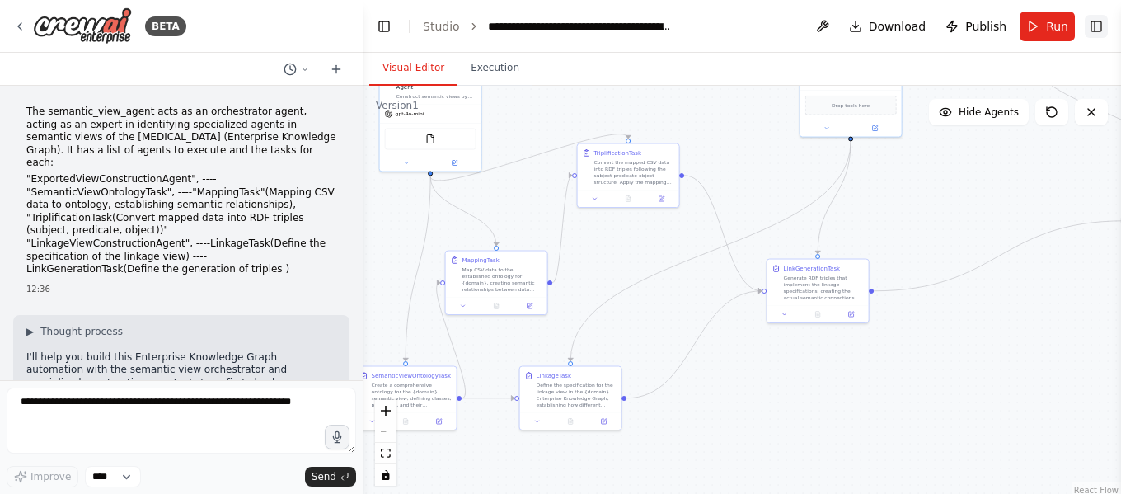
click at [1099, 27] on button "Toggle Right Sidebar" at bounding box center [1096, 26] width 23 height 23
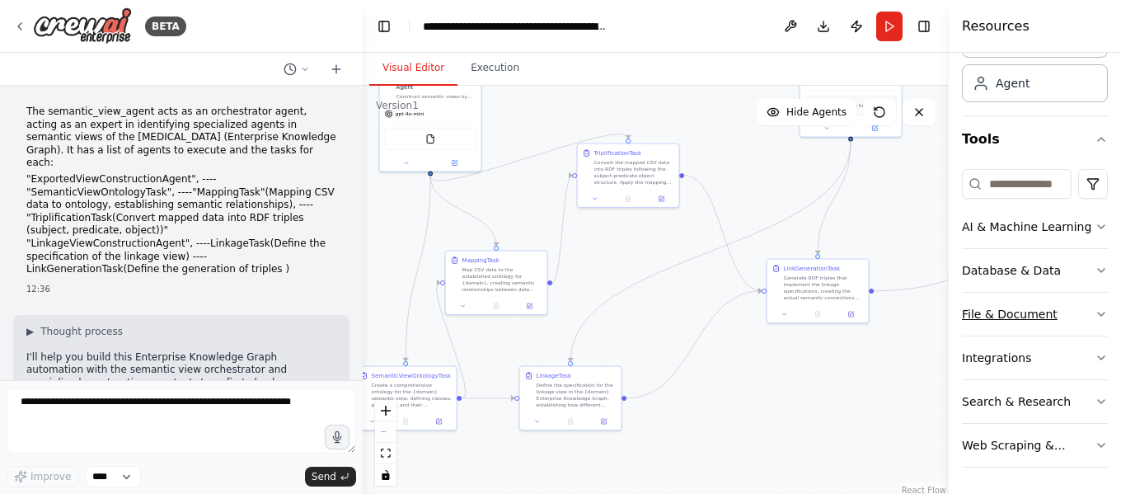
click at [1079, 313] on button "File & Document" at bounding box center [1035, 314] width 146 height 43
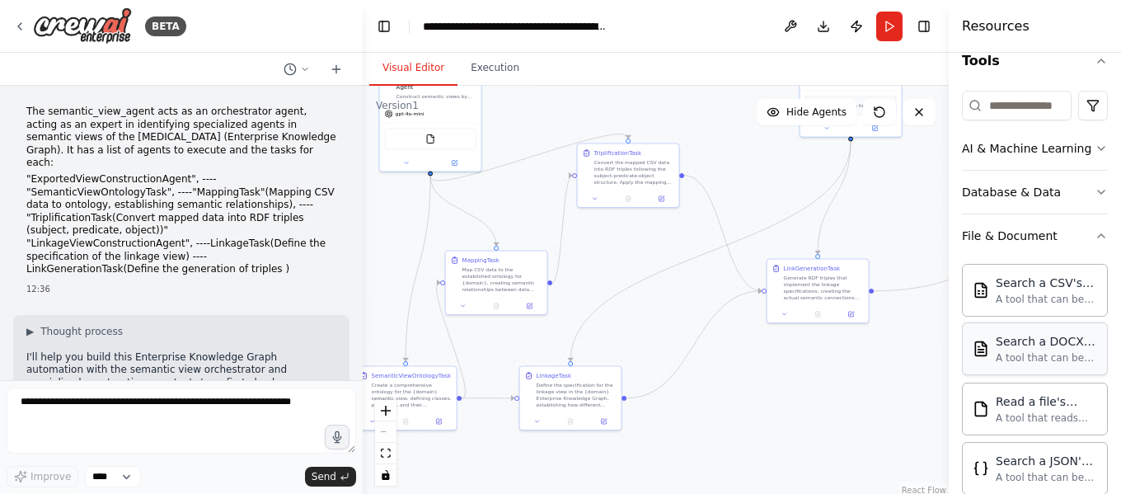
scroll to position [257, 0]
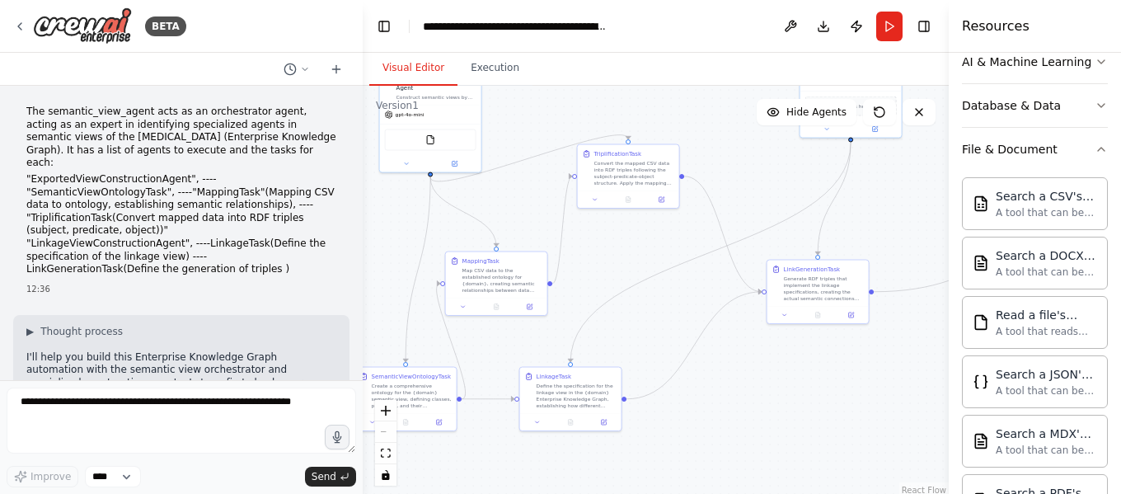
click at [745, 410] on div ".deletable-edge-delete-btn { width: 20px; height: 20px; border: 0px solid #ffff…" at bounding box center [656, 292] width 586 height 412
